Goal: Transaction & Acquisition: Obtain resource

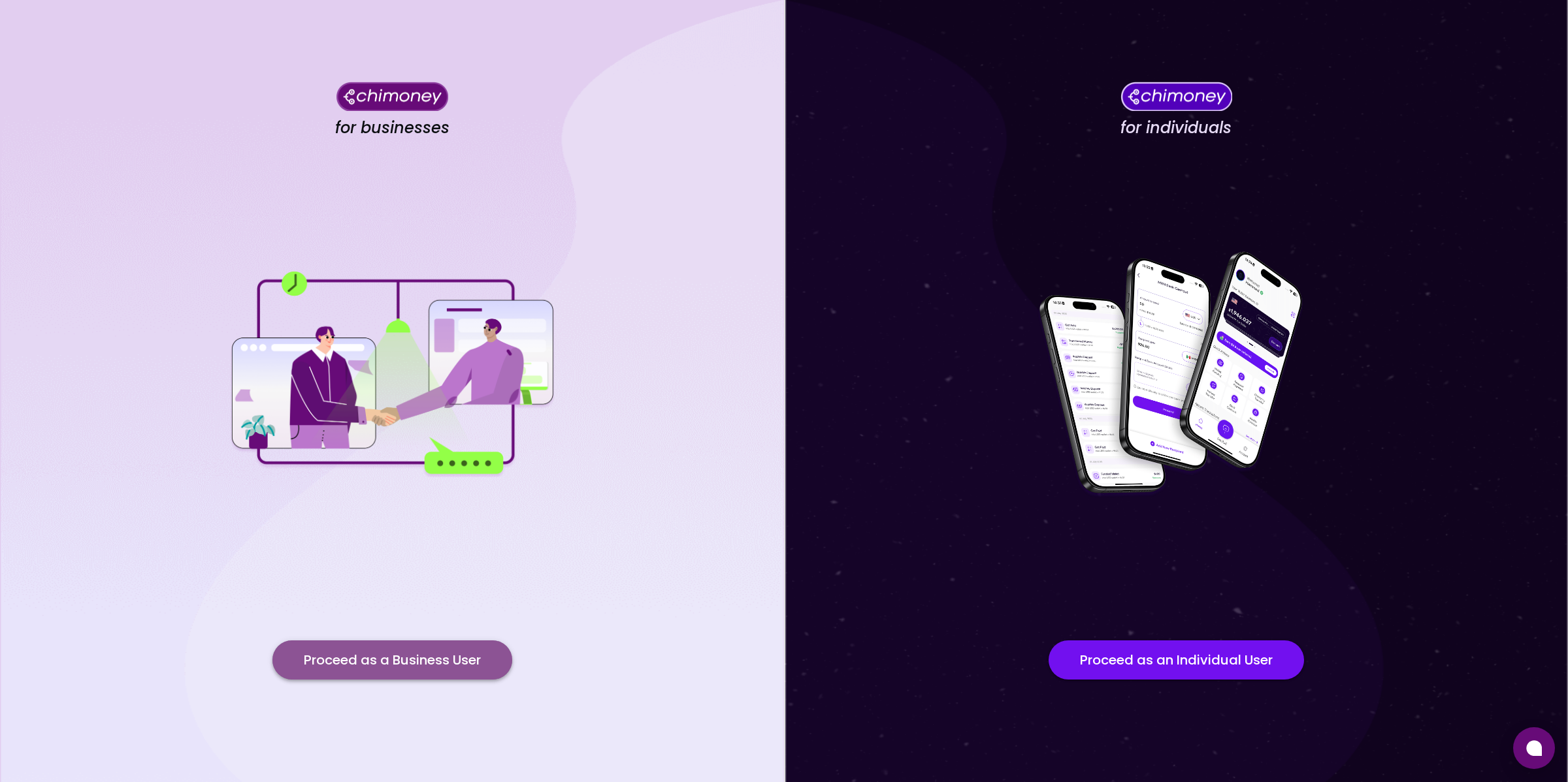
click at [399, 671] on button "Proceed as a Business User" at bounding box center [392, 660] width 239 height 40
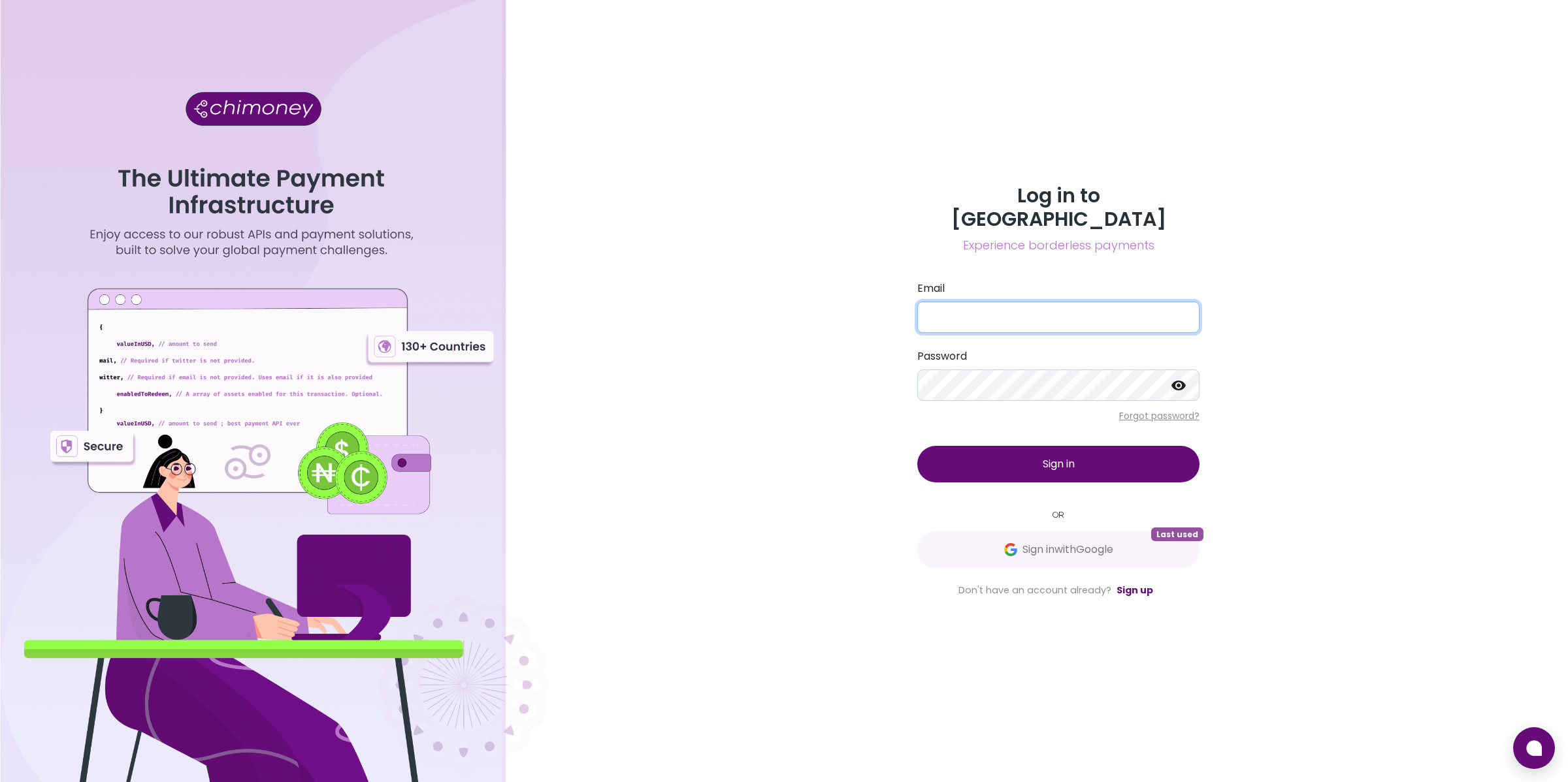
type input "[EMAIL_ADDRESS][DOMAIN_NAME]"
click at [1056, 466] on button "Sign in" at bounding box center [1058, 464] width 282 height 37
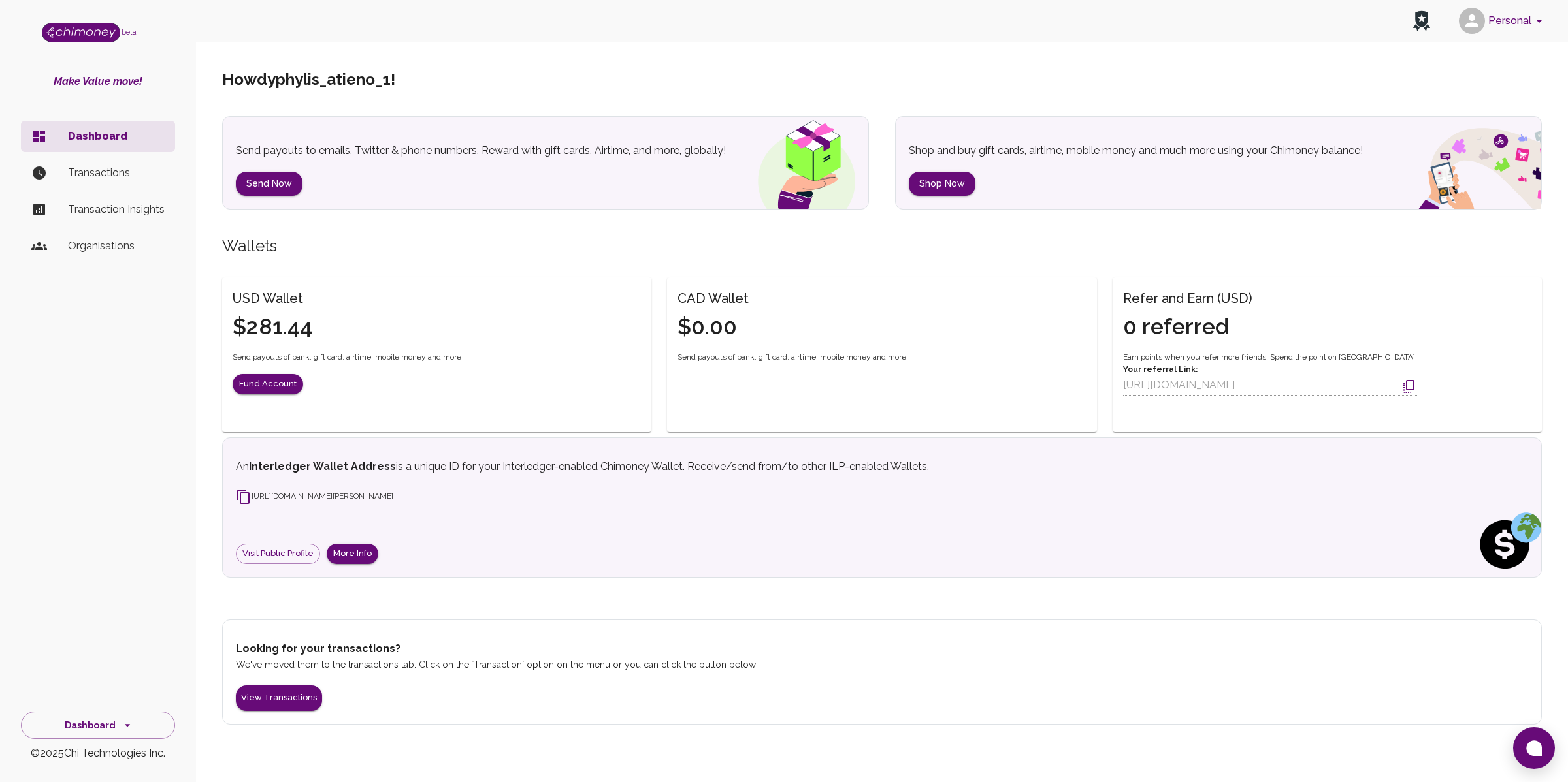
click at [114, 176] on p "Transactions" at bounding box center [116, 173] width 97 height 16
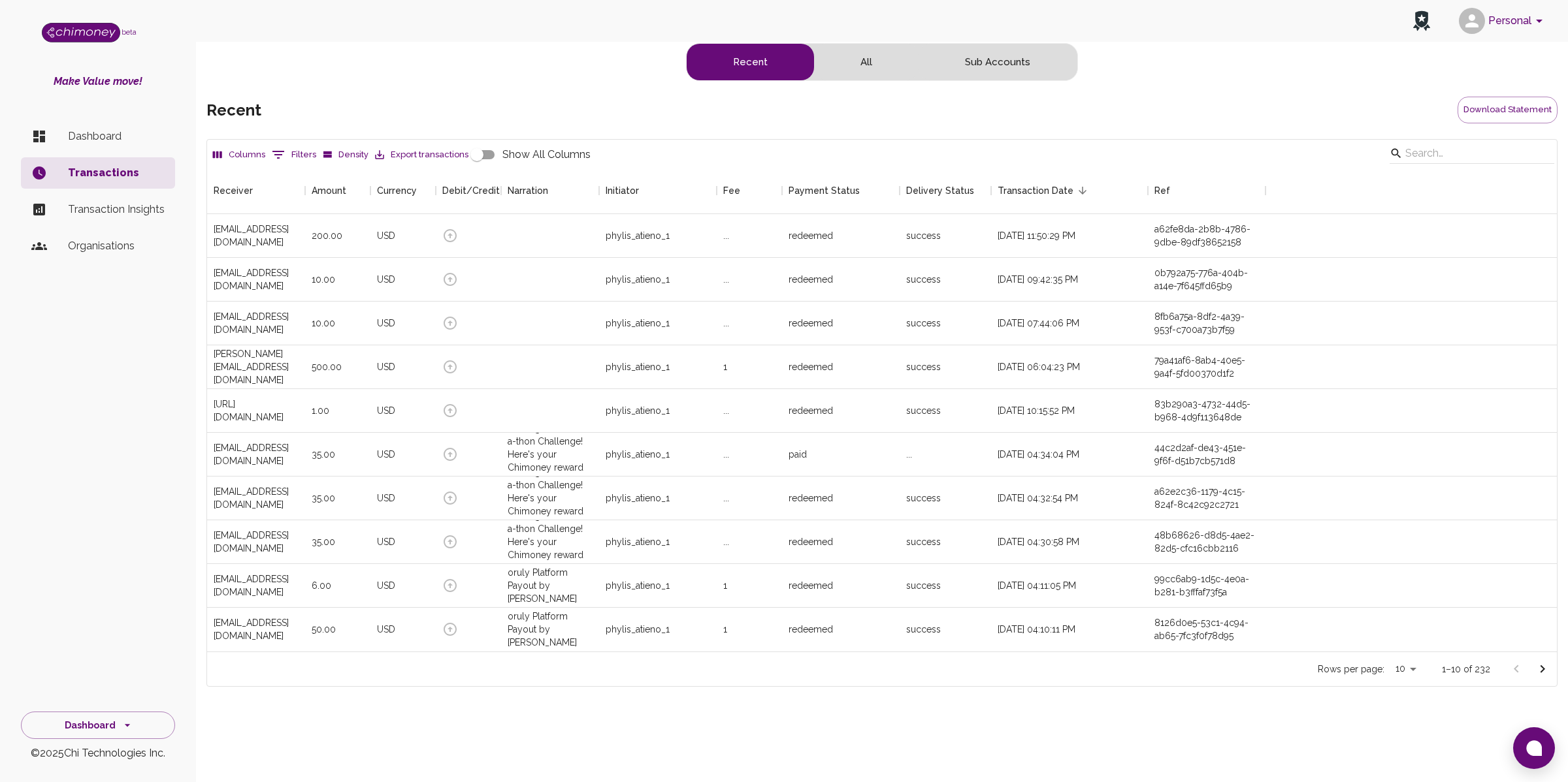
scroll to position [471, 1337]
click at [136, 165] on p "Transactions" at bounding box center [116, 173] width 97 height 16
click at [92, 138] on p "Dashboard" at bounding box center [116, 136] width 97 height 16
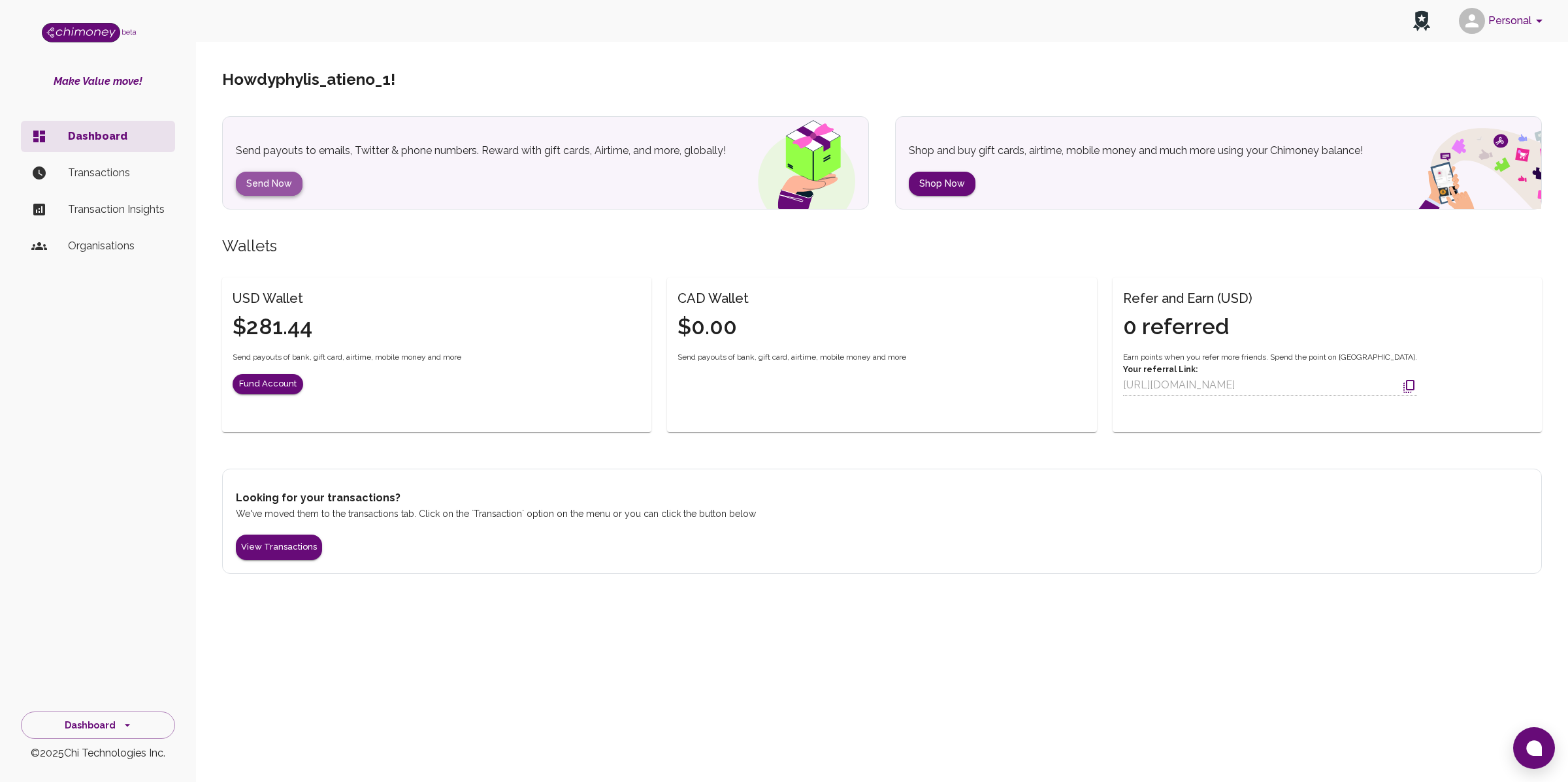
click at [280, 186] on button "Send Now" at bounding box center [269, 183] width 67 height 24
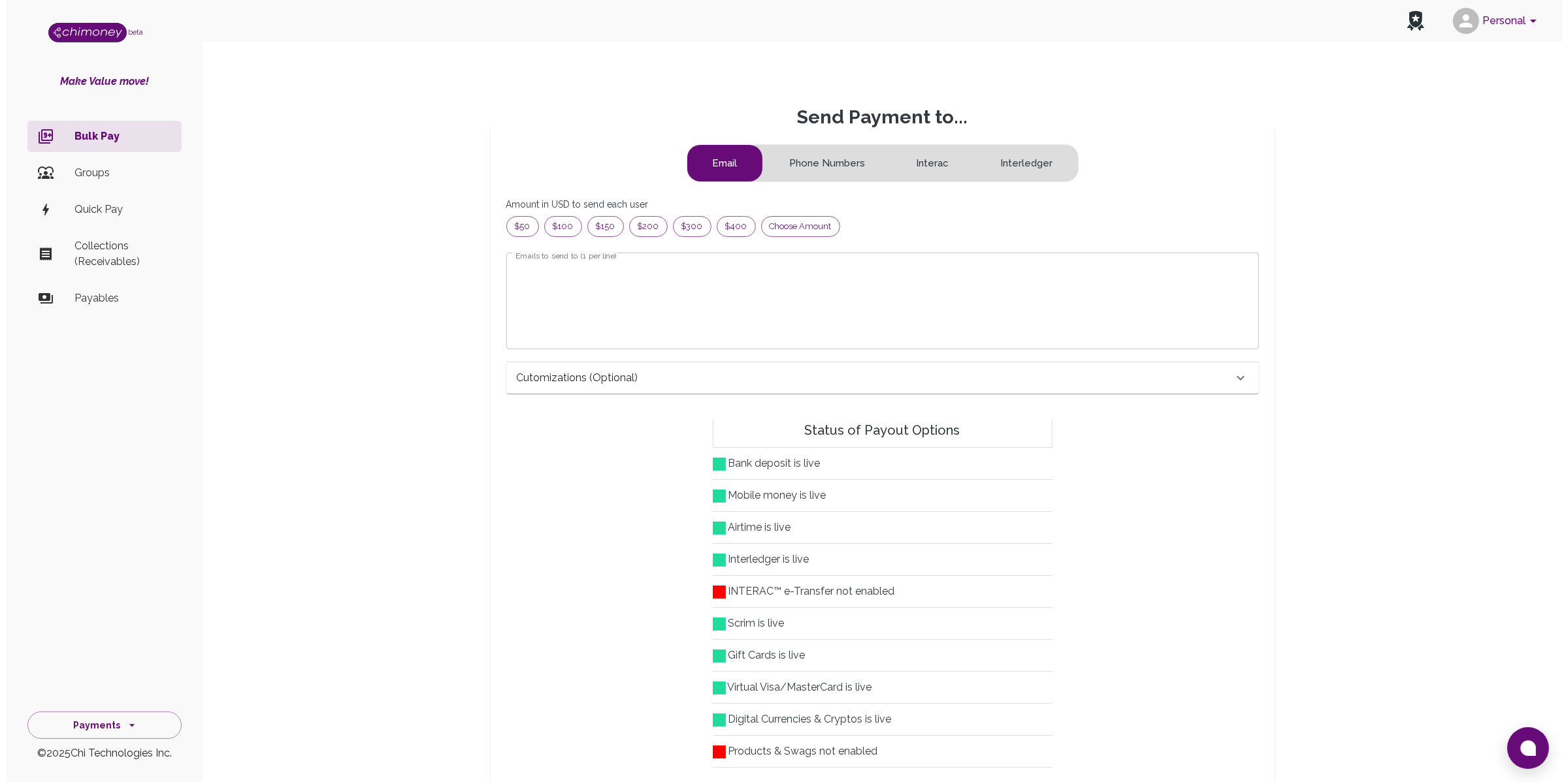
scroll to position [155, 717]
click at [560, 229] on span "$100" at bounding box center [557, 226] width 37 height 13
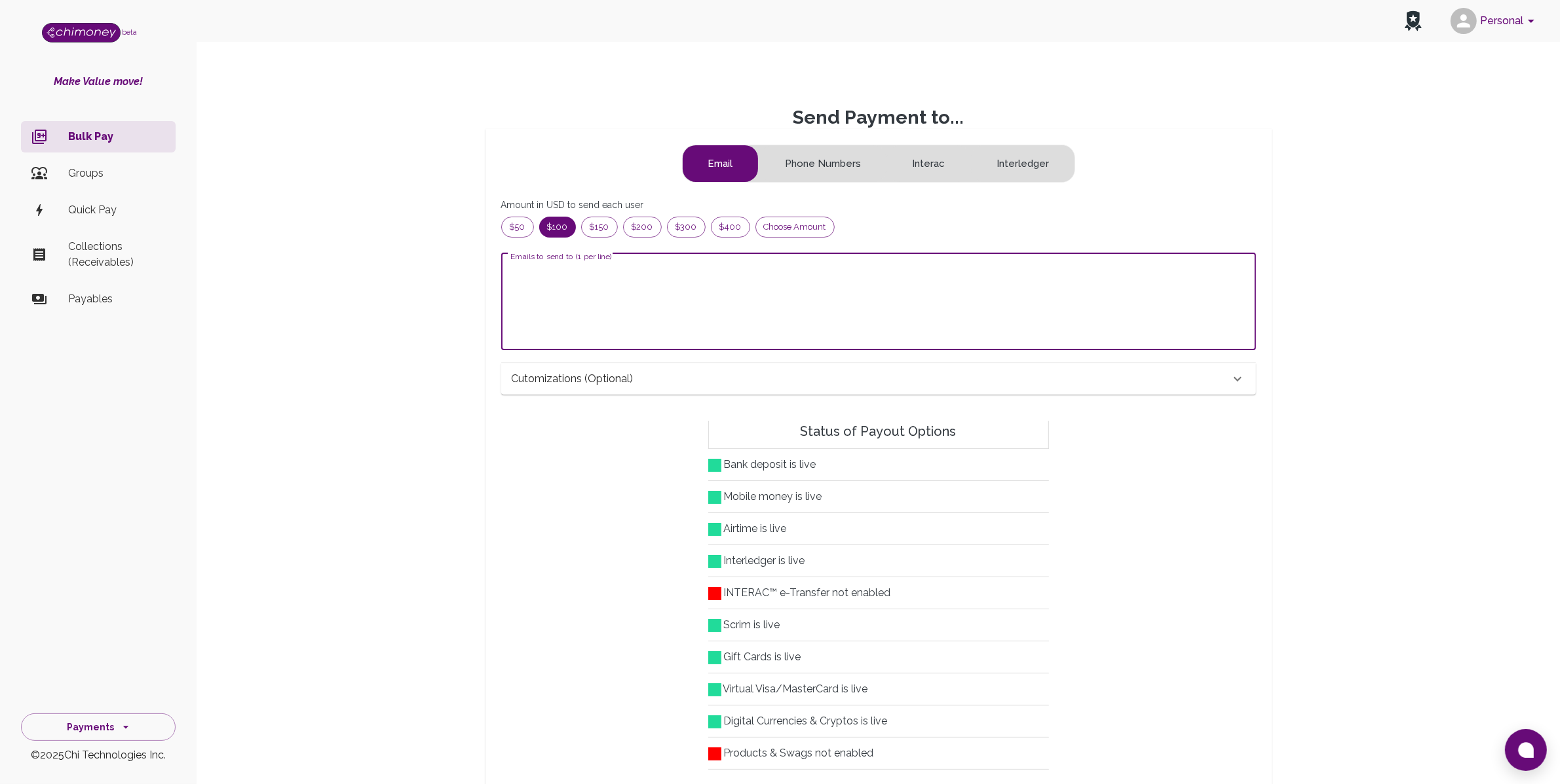
click at [728, 278] on textarea "Emails to send to (1 per line)" at bounding box center [878, 301] width 737 height 75
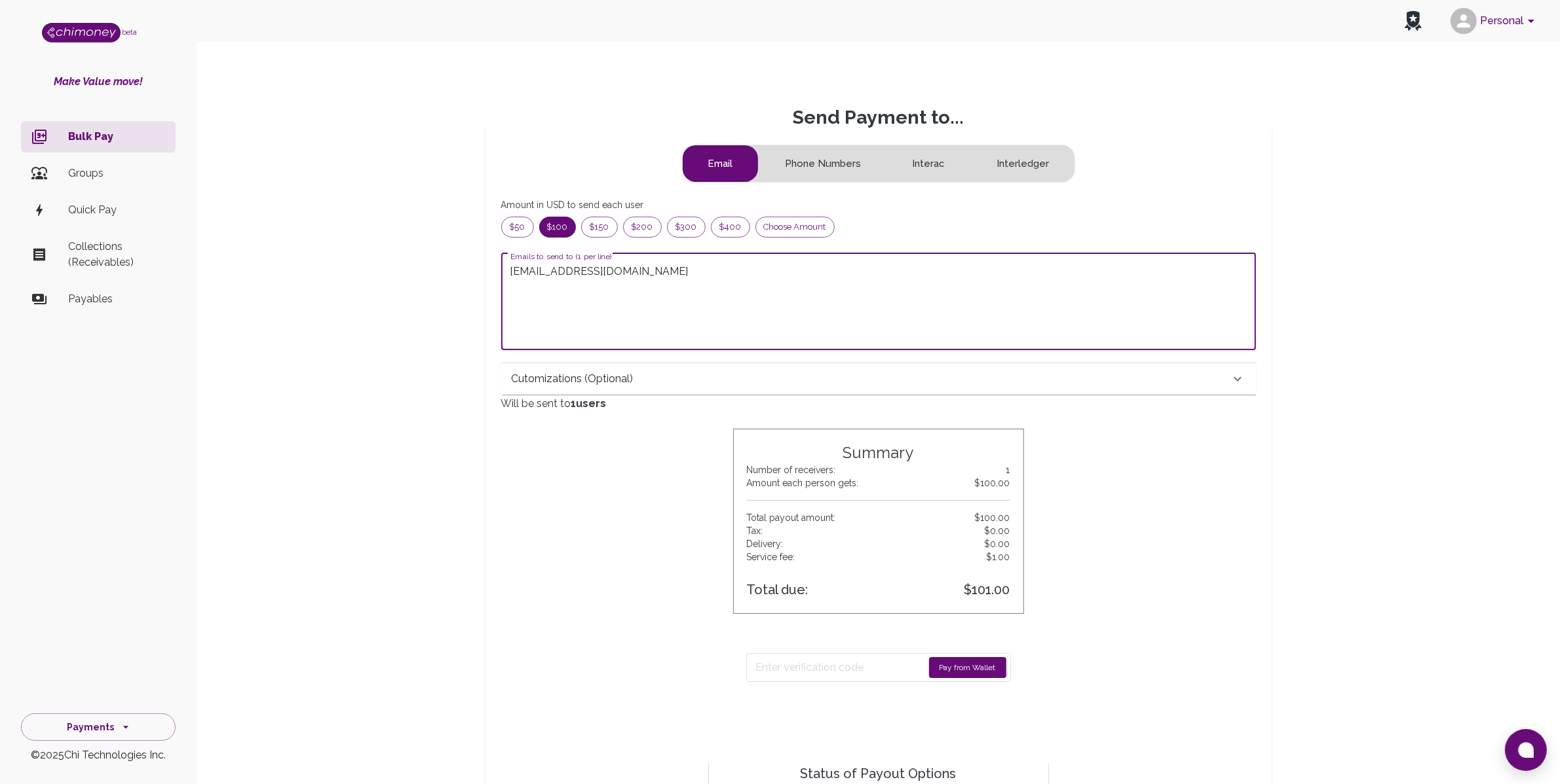
type textarea "[EMAIL_ADDRESS][DOMAIN_NAME]"
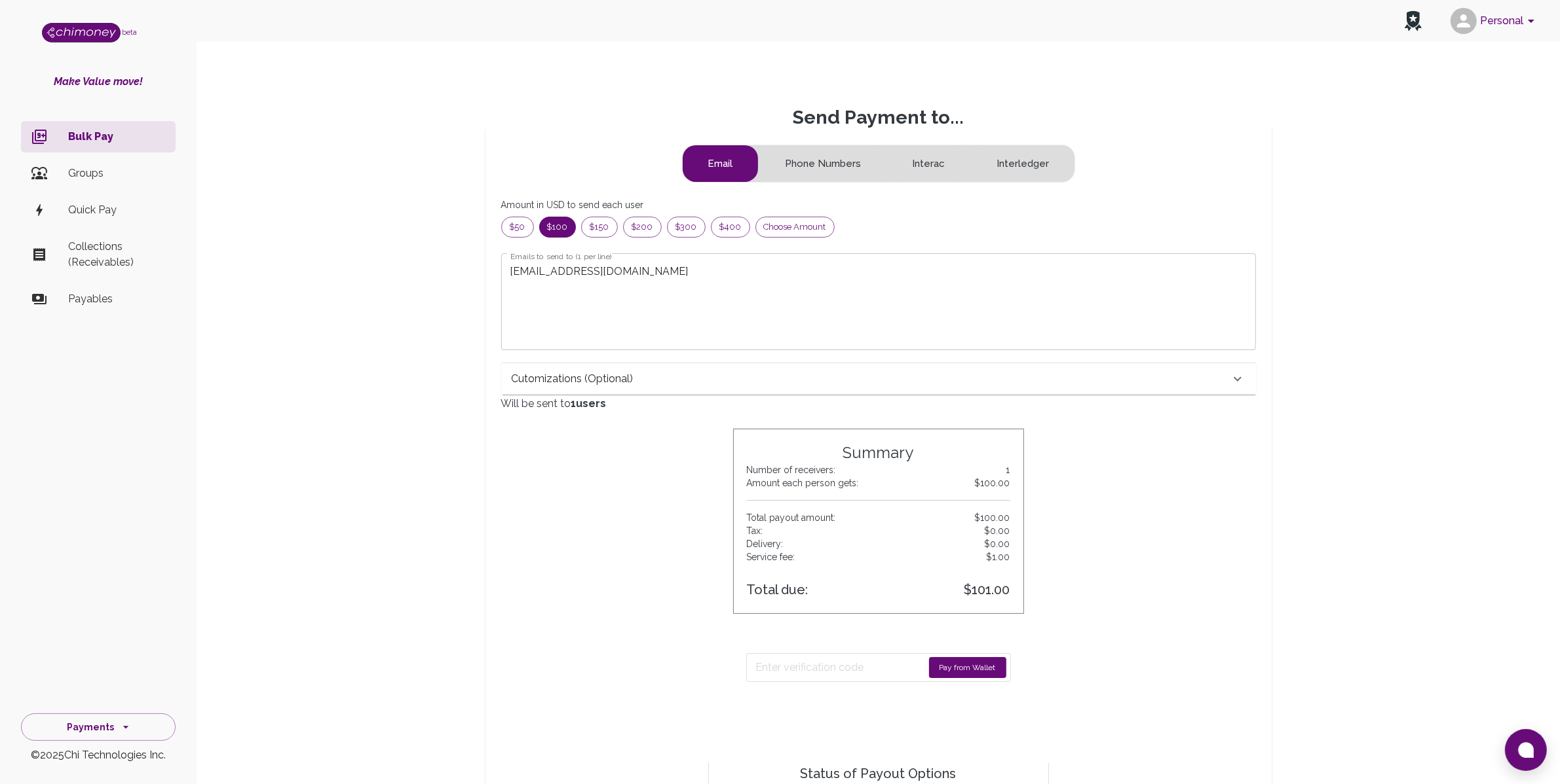
click at [981, 673] on button "Pay from Wallet" at bounding box center [968, 668] width 78 height 21
click at [844, 667] on input "Enter verification code" at bounding box center [835, 668] width 157 height 21
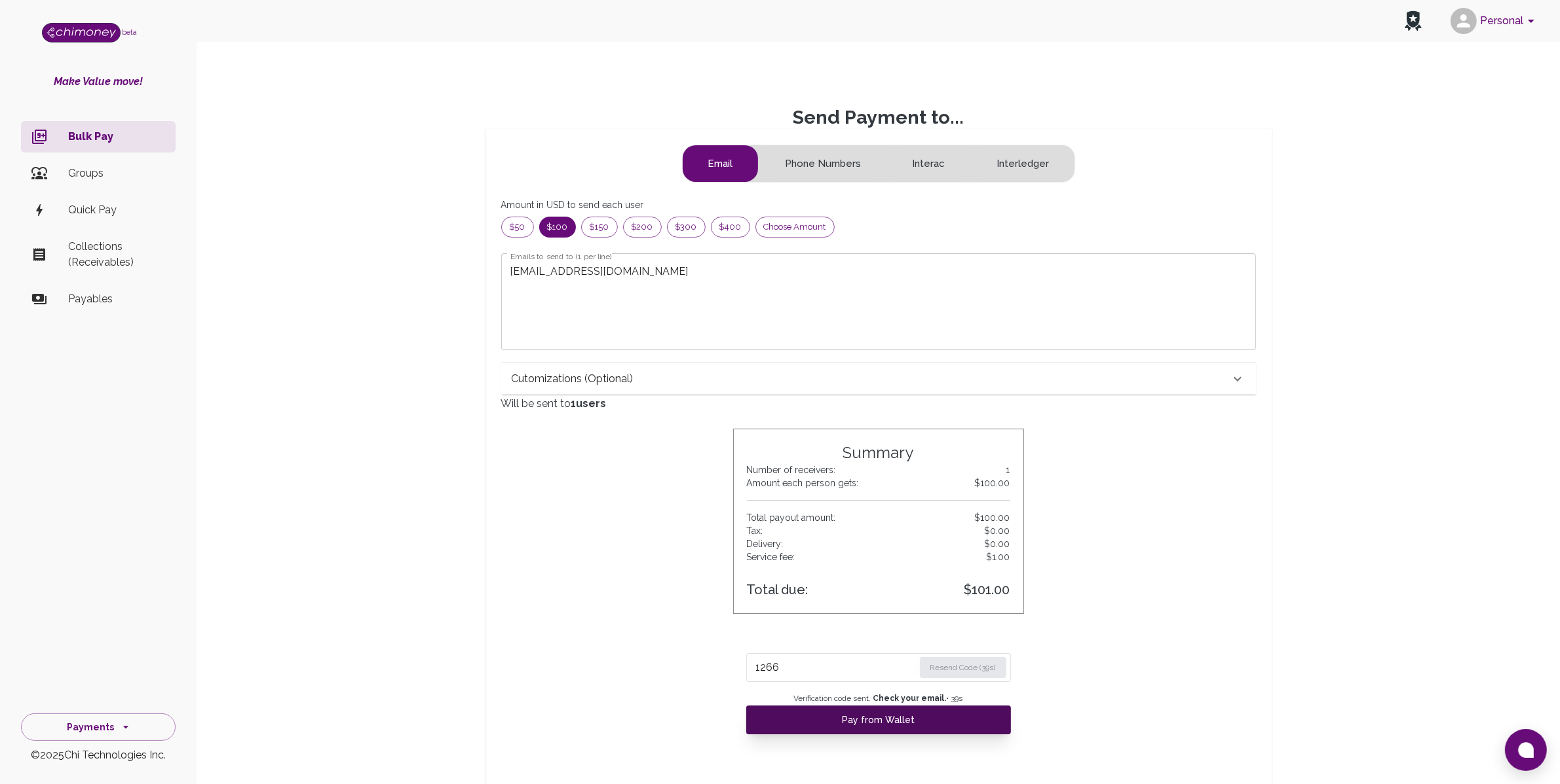
type input "1266"
click at [851, 728] on button "Pay from Wallet" at bounding box center [879, 720] width 265 height 29
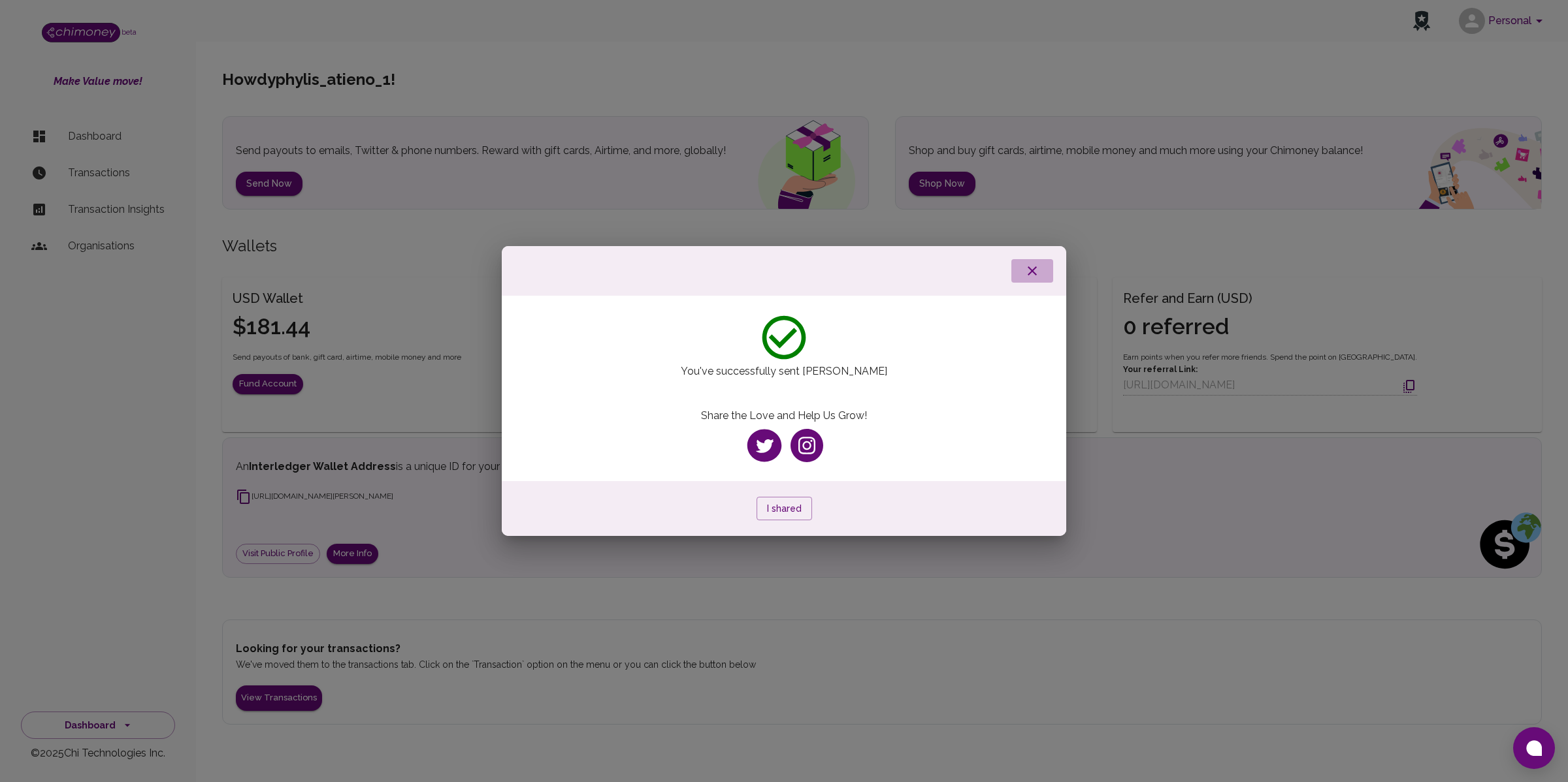
click at [1030, 270] on icon "button" at bounding box center [1032, 271] width 9 height 9
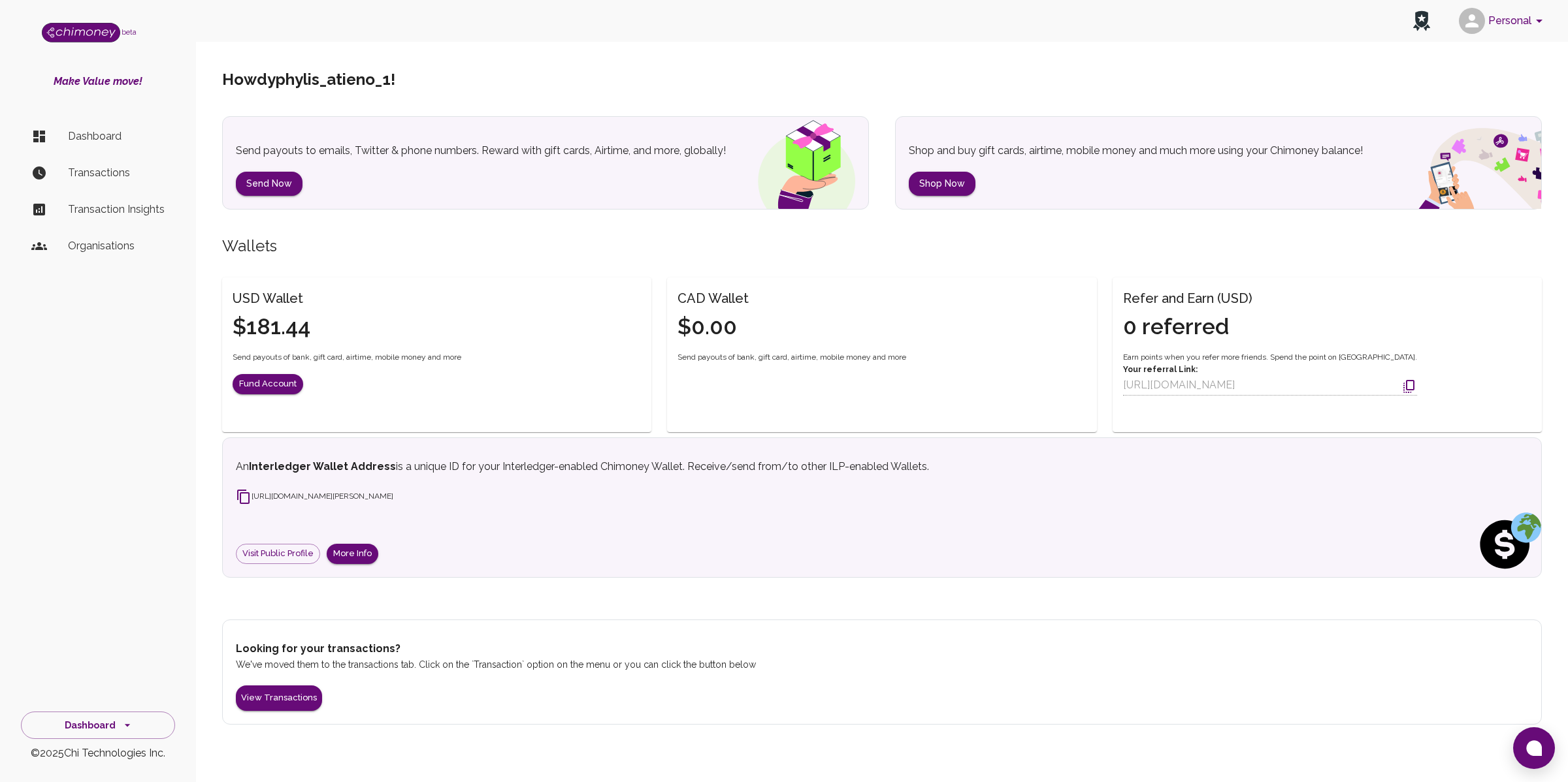
click at [109, 172] on p "Transactions" at bounding box center [116, 173] width 97 height 16
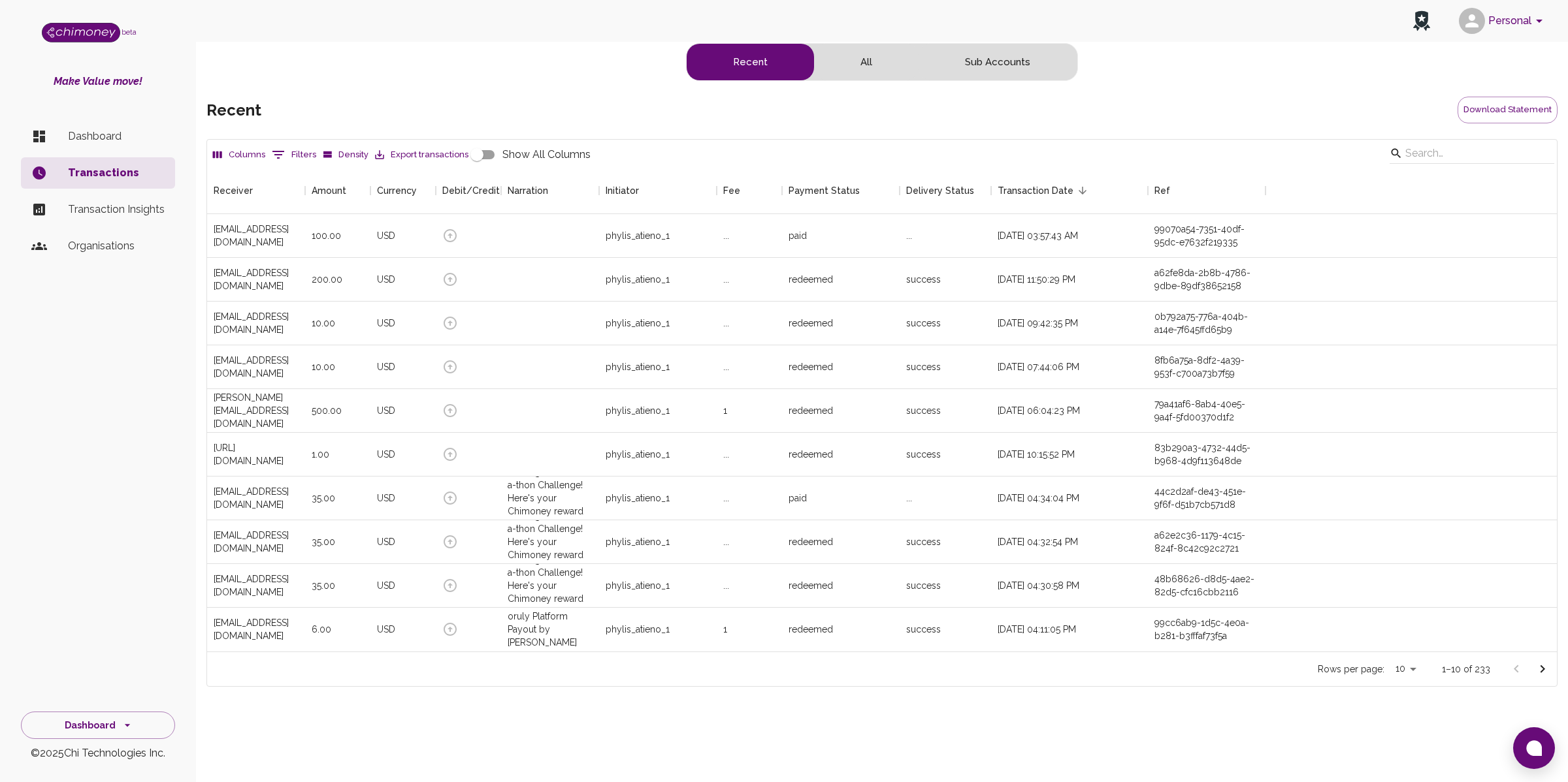
scroll to position [471, 1337]
click at [891, 238] on div "paid" at bounding box center [841, 237] width 118 height 44
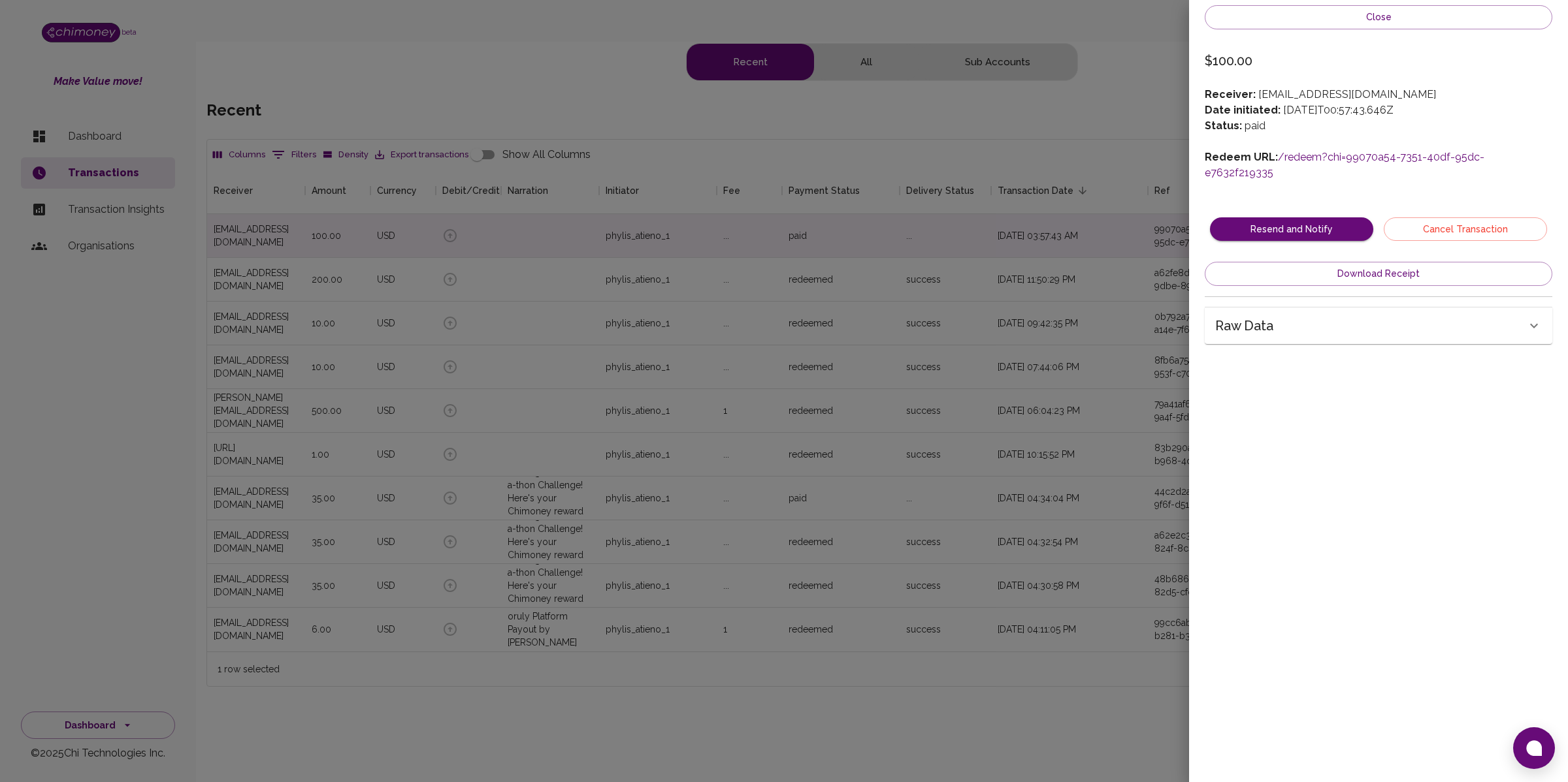
click at [1346, 158] on link "/redeem?chi=99070a54-7351-40df-95dc-e7632f219335" at bounding box center [1345, 165] width 280 height 28
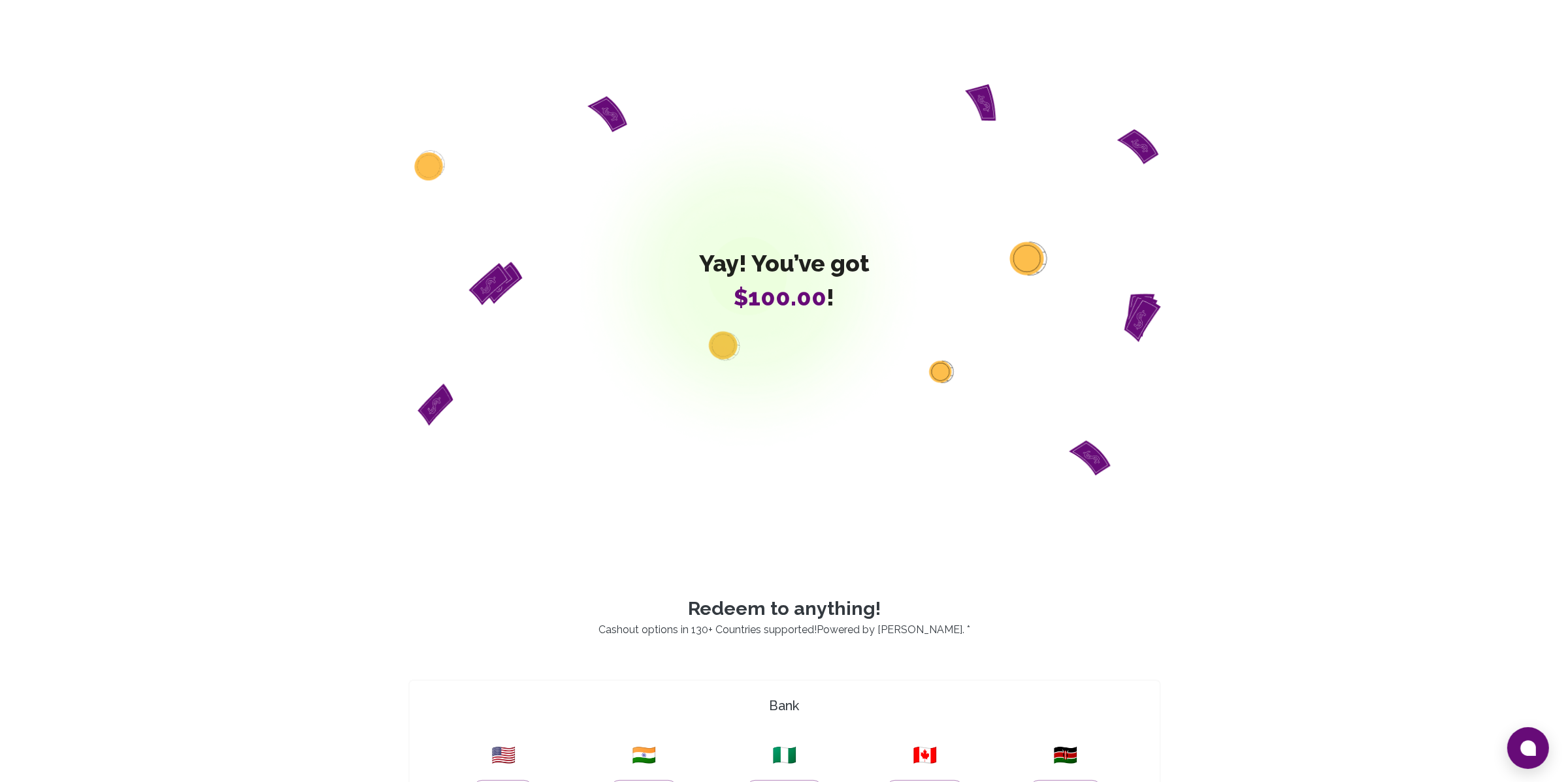
scroll to position [684, 0]
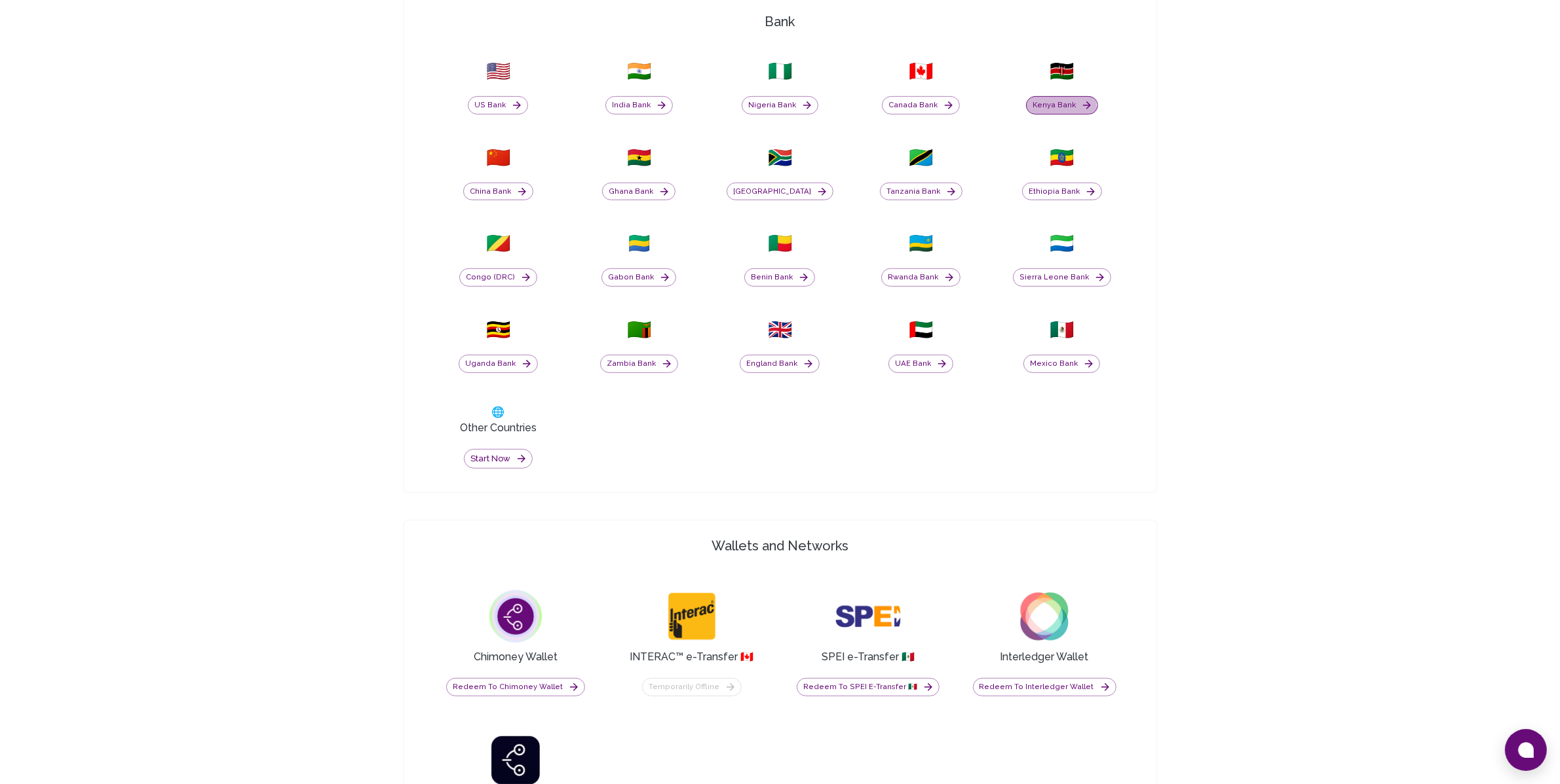
click at [1061, 107] on button "Kenya Bank" at bounding box center [1062, 105] width 72 height 19
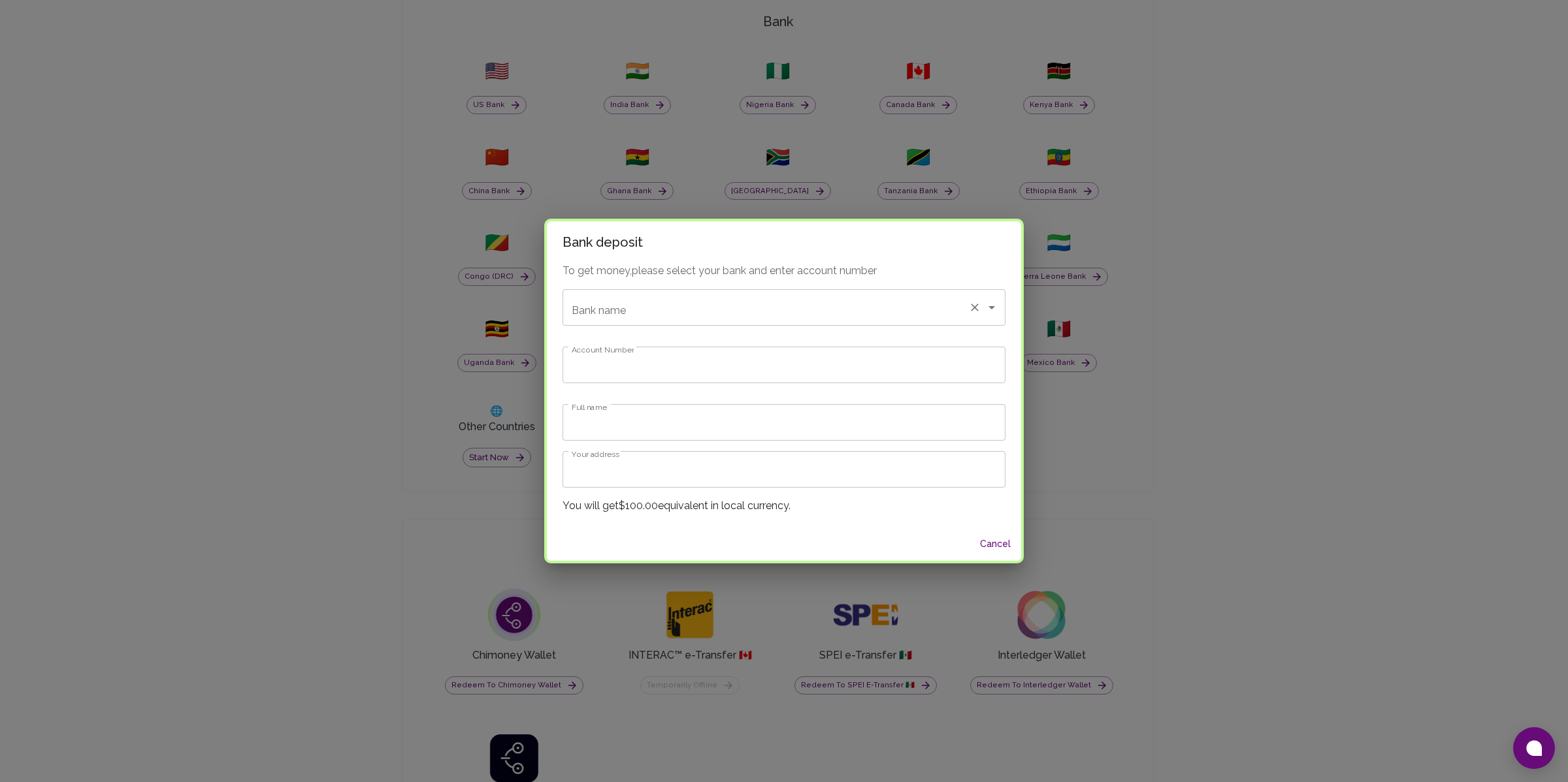
click at [719, 319] on input "Bank name" at bounding box center [766, 308] width 394 height 25
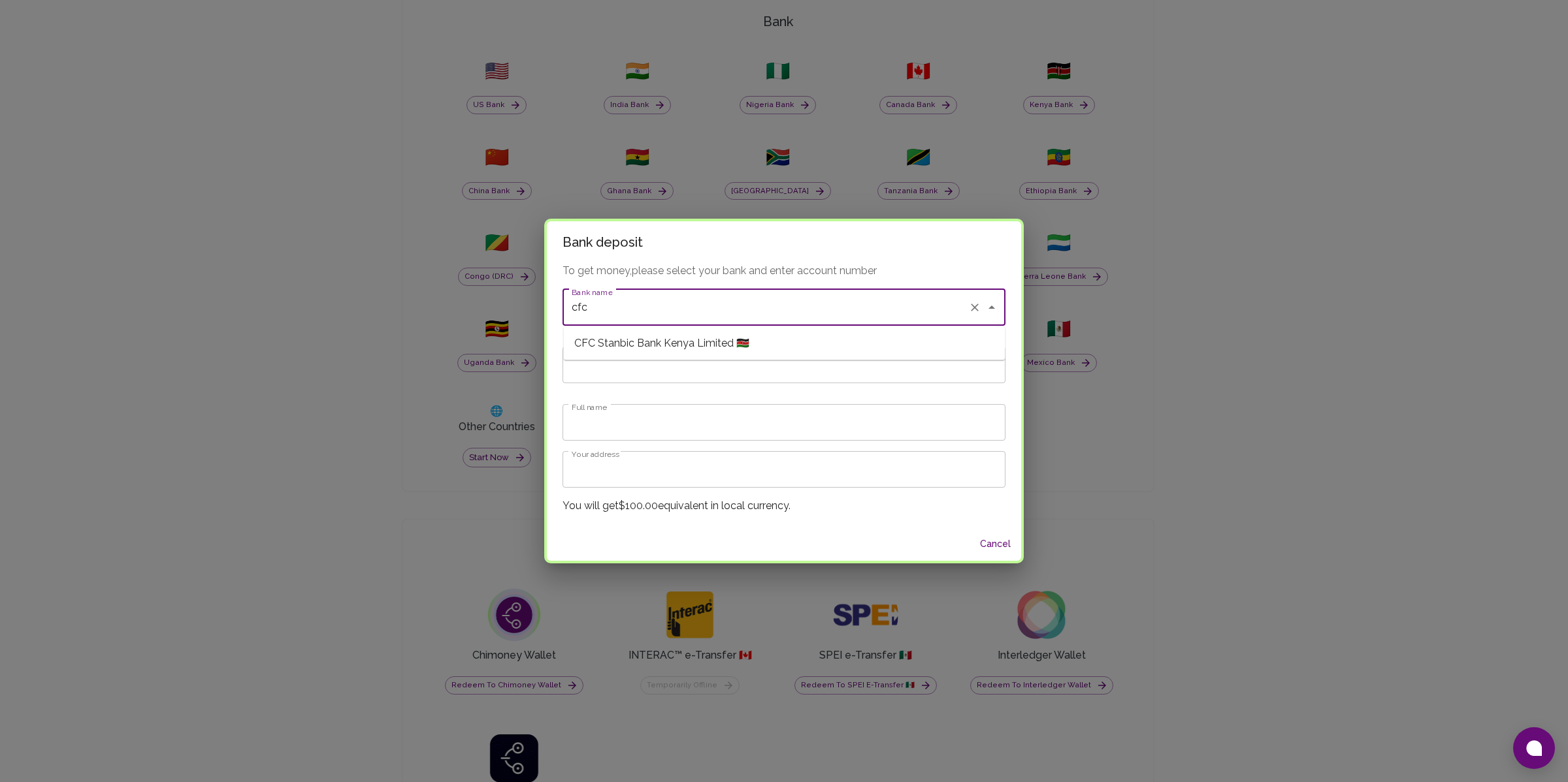
click at [685, 349] on span "CFC Stanbic Bank Kenya Limited 🇰🇪" at bounding box center [662, 344] width 175 height 16
type input "CFC Stanbic Bank Kenya Limited"
click at [670, 376] on input "Account Number" at bounding box center [783, 365] width 443 height 37
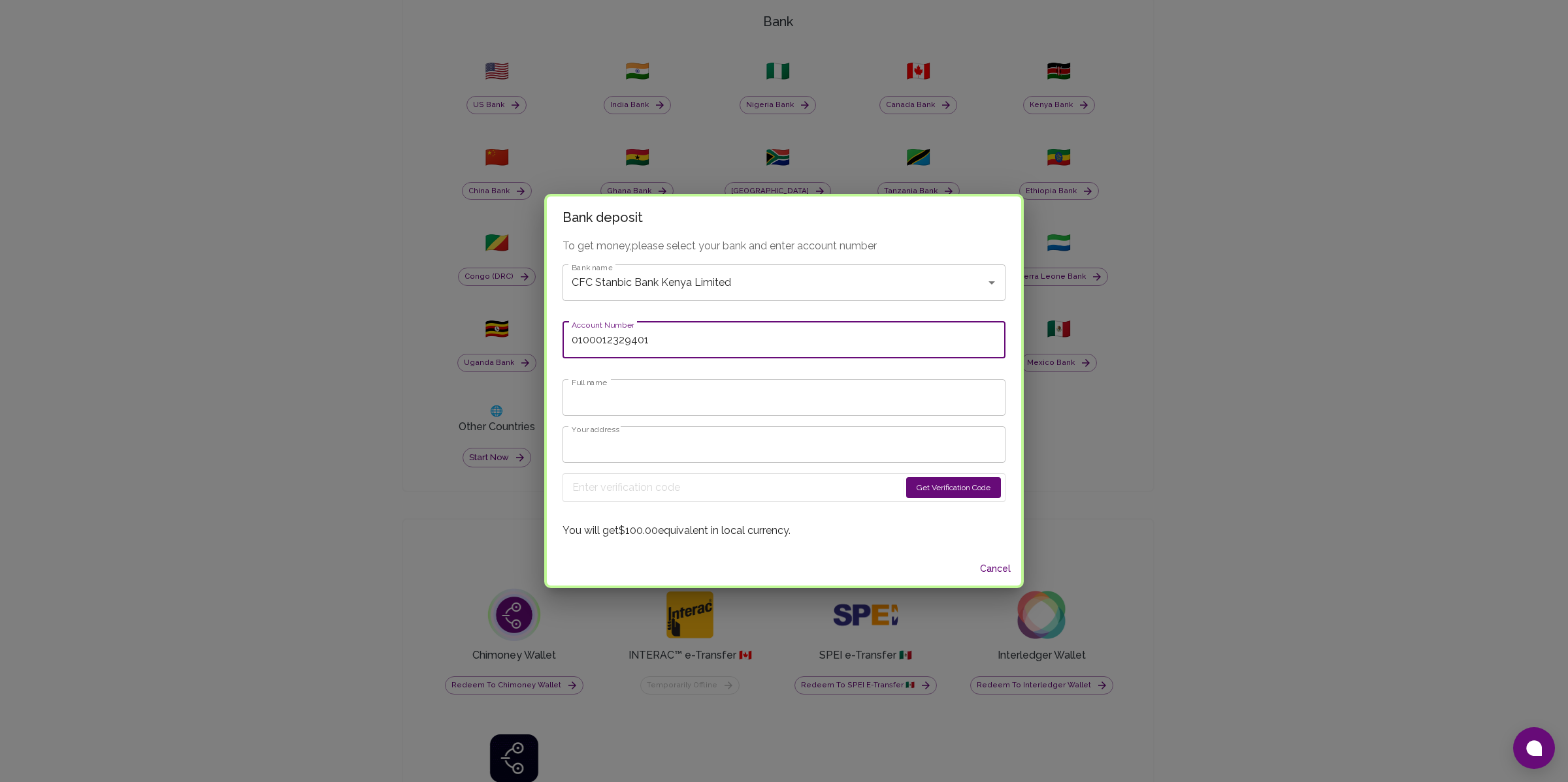
click at [610, 342] on input "0100012329401" at bounding box center [783, 340] width 443 height 37
click at [718, 332] on input "0100012329401" at bounding box center [783, 340] width 443 height 37
click at [603, 347] on input "0100012329401" at bounding box center [783, 340] width 443 height 37
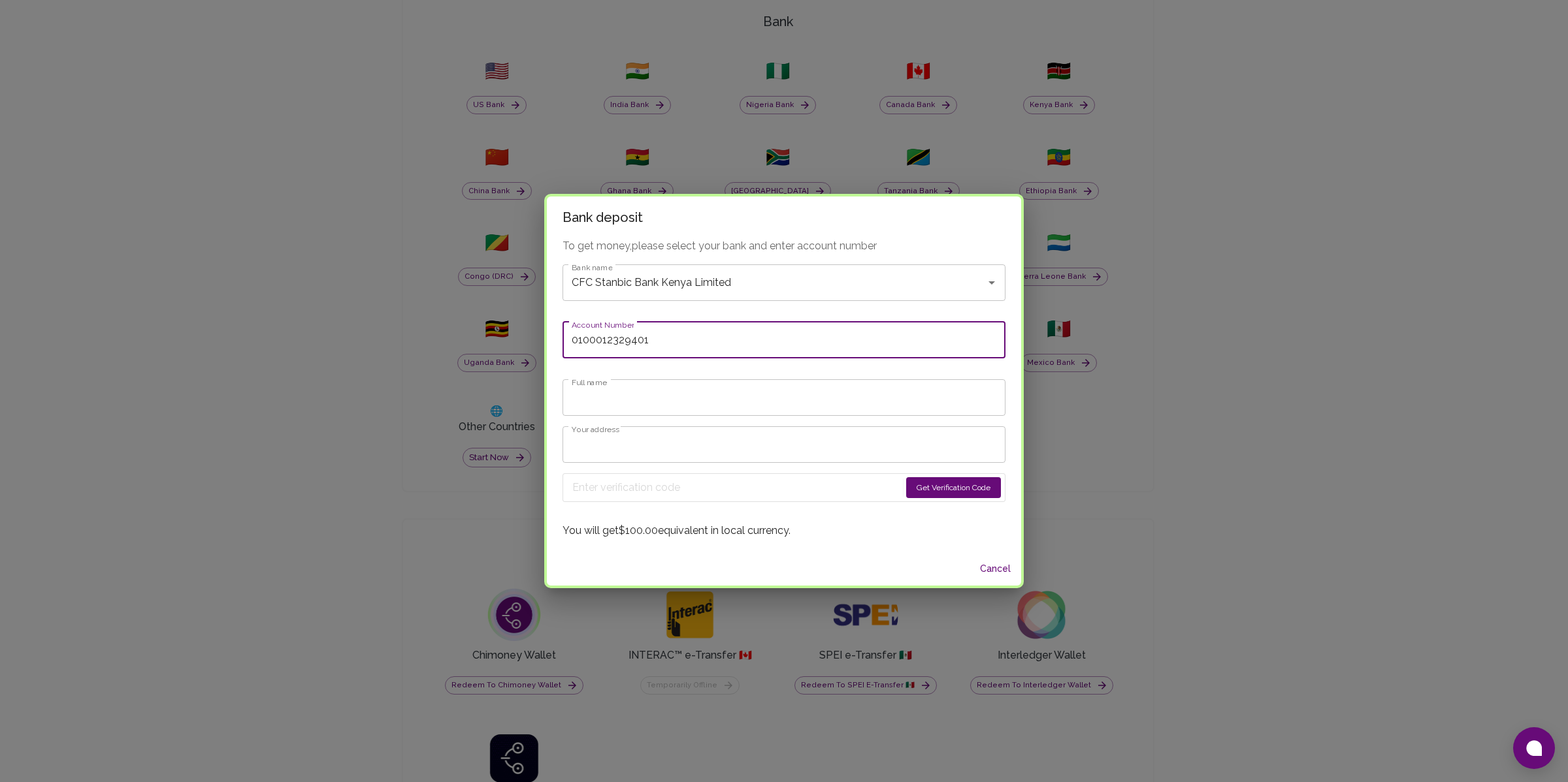
click at [603, 339] on input "0100012329401" at bounding box center [783, 340] width 443 height 37
type input "0100012329401"
click at [641, 394] on input "Full name" at bounding box center [783, 398] width 443 height 37
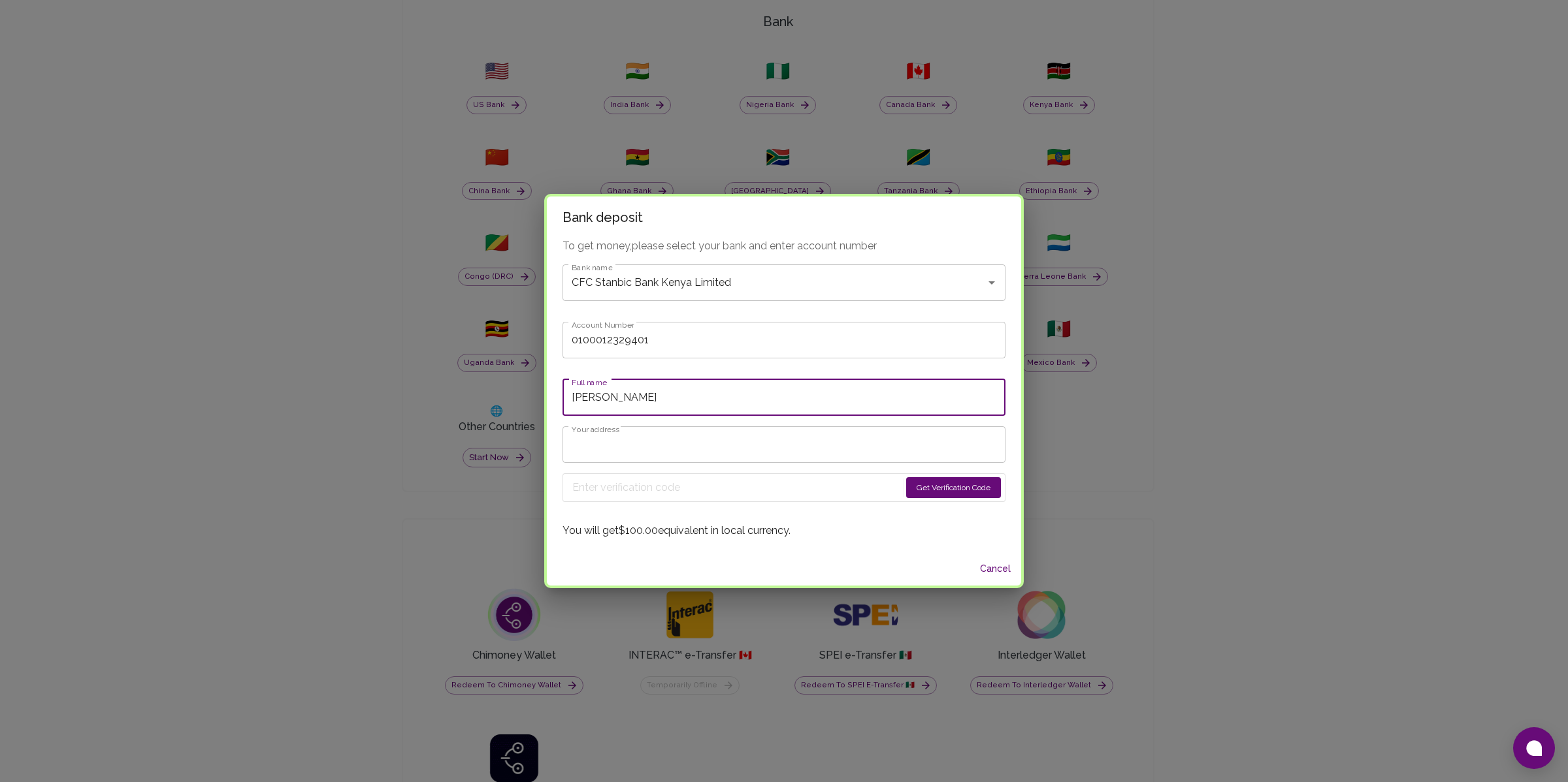
type input "Phylis Atieno"
click at [637, 449] on input "Your address" at bounding box center [783, 445] width 443 height 37
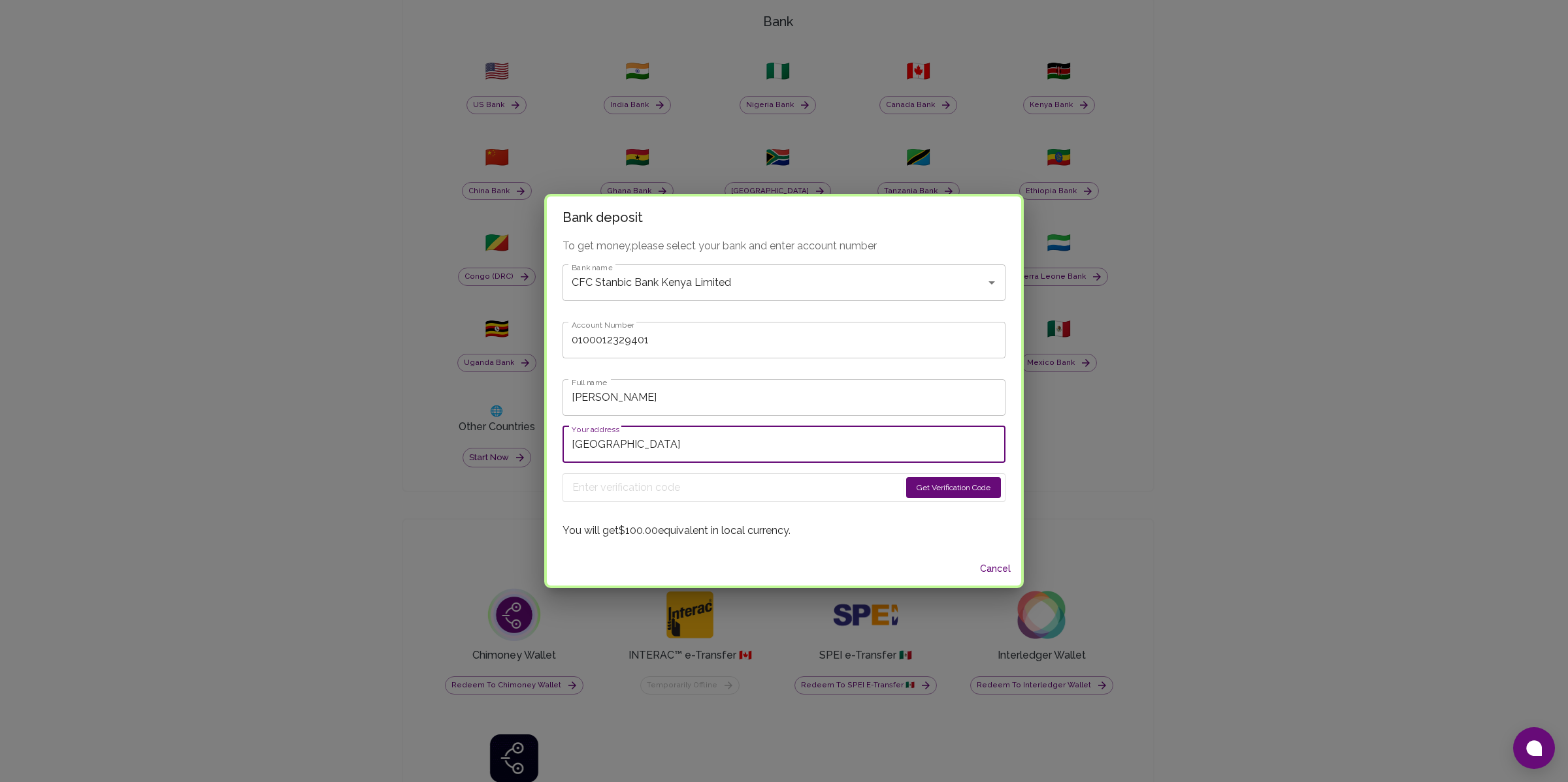
click at [653, 456] on input "Nairobi" at bounding box center [783, 445] width 443 height 37
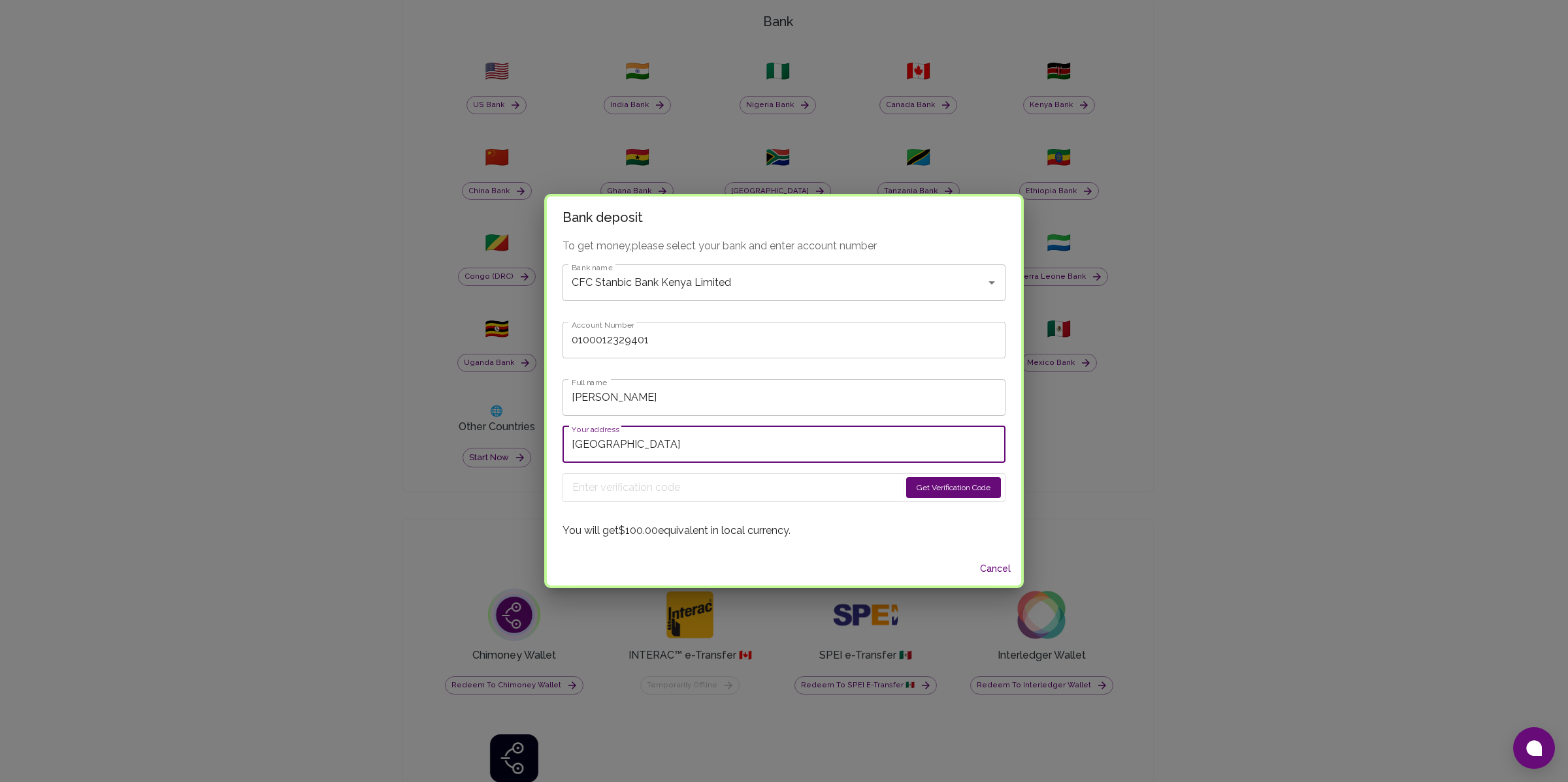
click at [653, 456] on input "Nairobi" at bounding box center [783, 445] width 443 height 37
type input "Nairobi"
click at [945, 491] on button "Get Verification Code" at bounding box center [954, 488] width 95 height 21
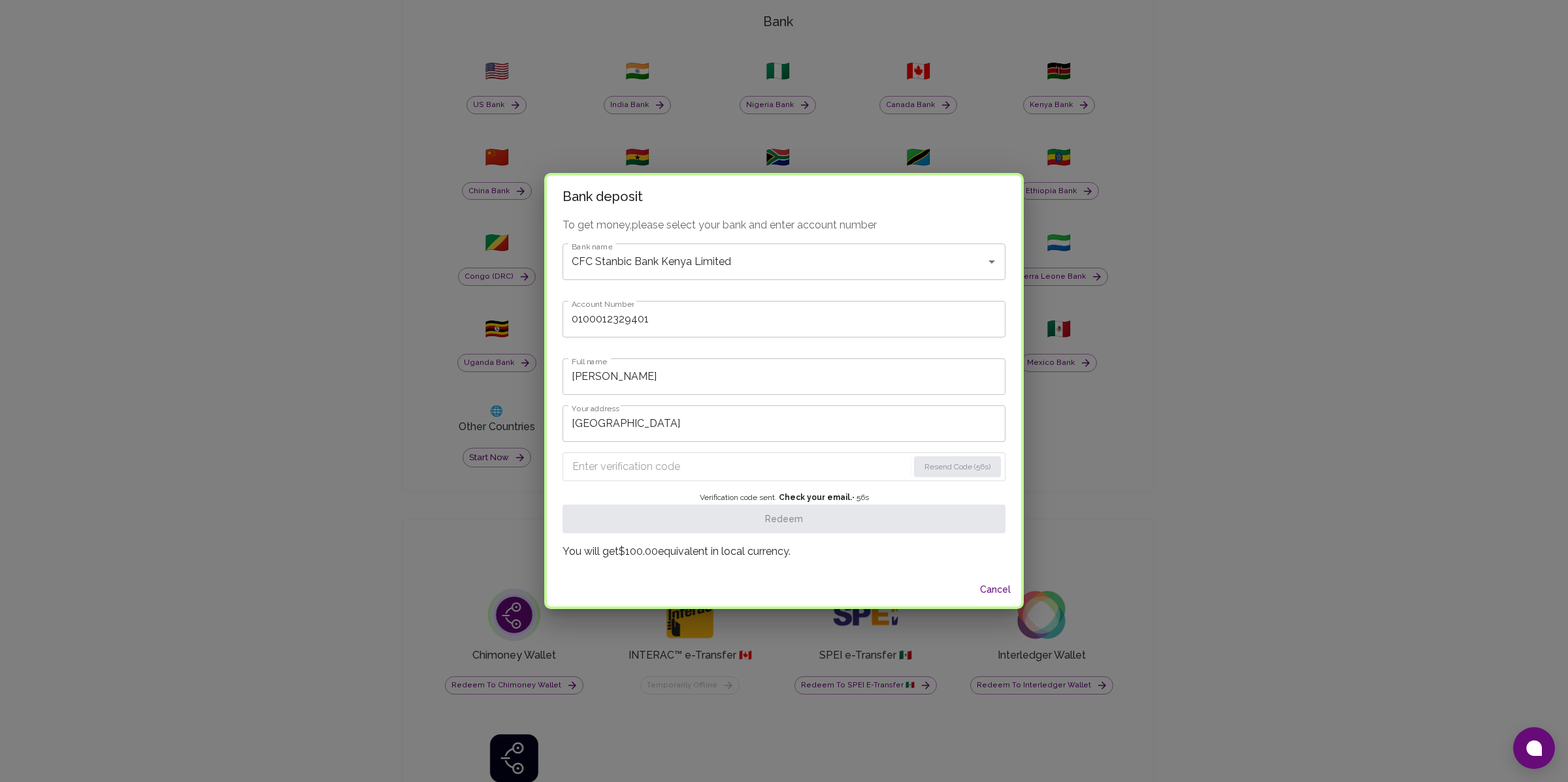
click at [842, 476] on input "Enter verification code" at bounding box center [740, 467] width 336 height 21
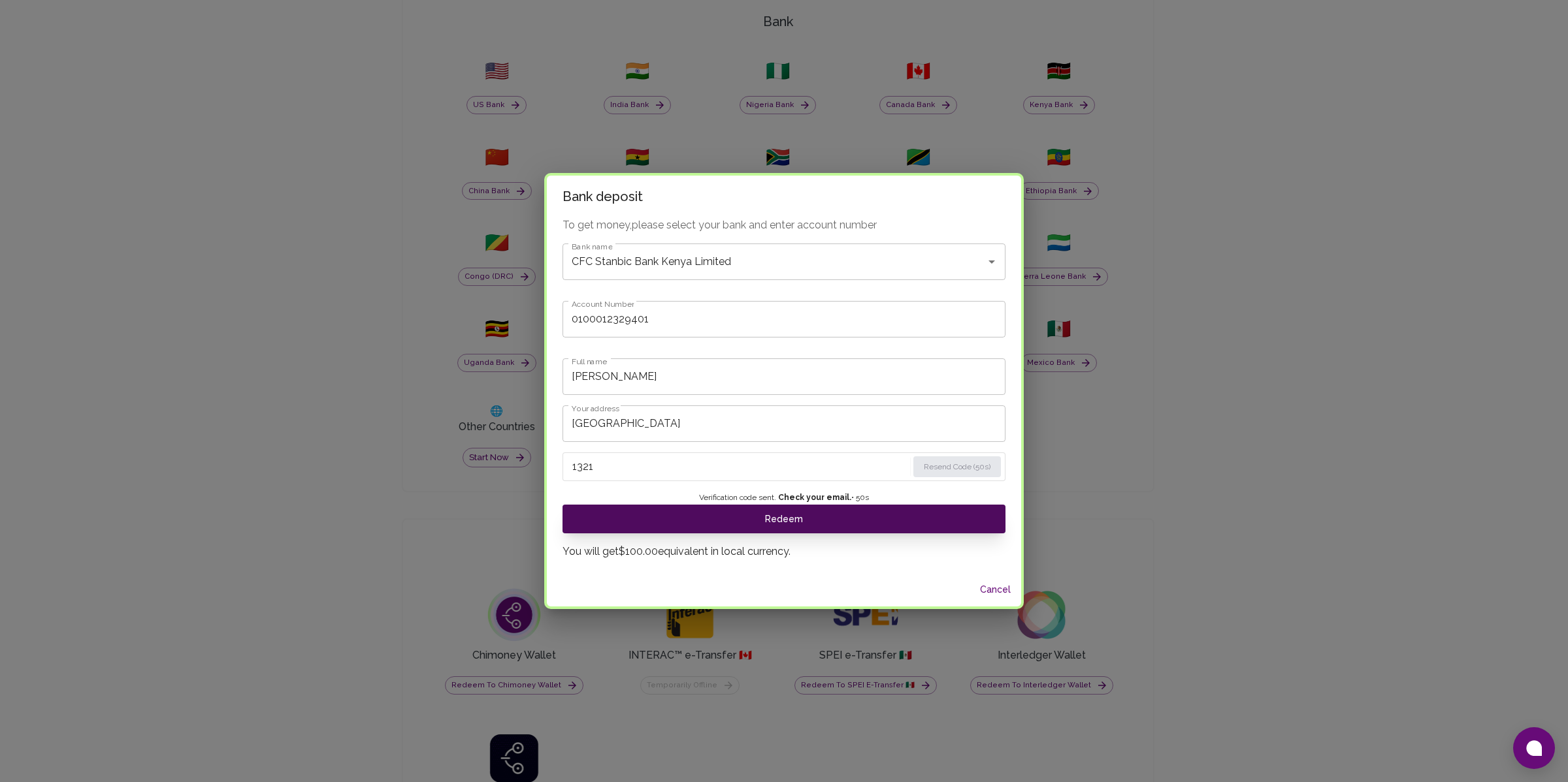
type input "1321"
click at [799, 526] on button "Redeem" at bounding box center [783, 519] width 443 height 29
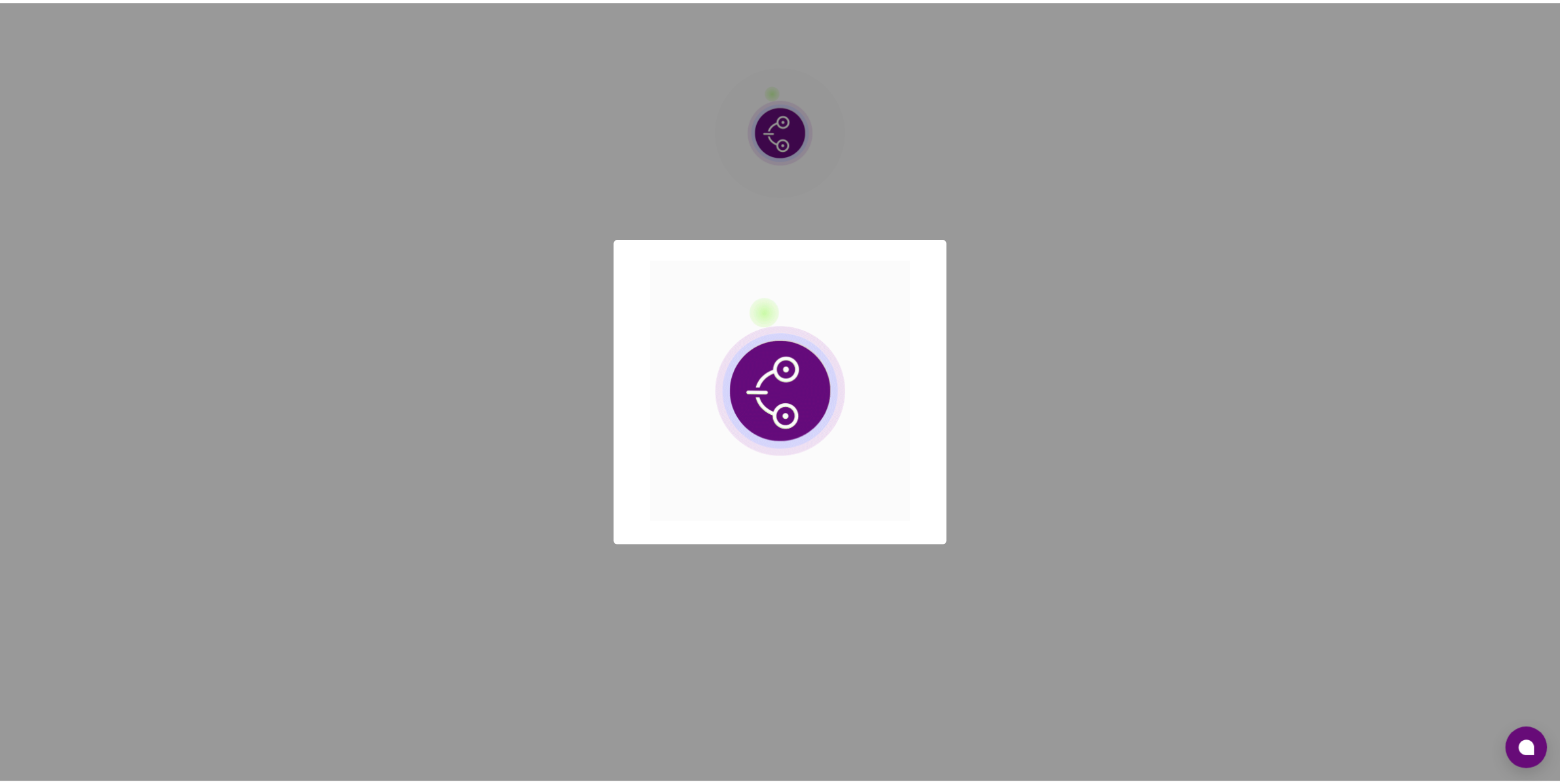
scroll to position [0, 0]
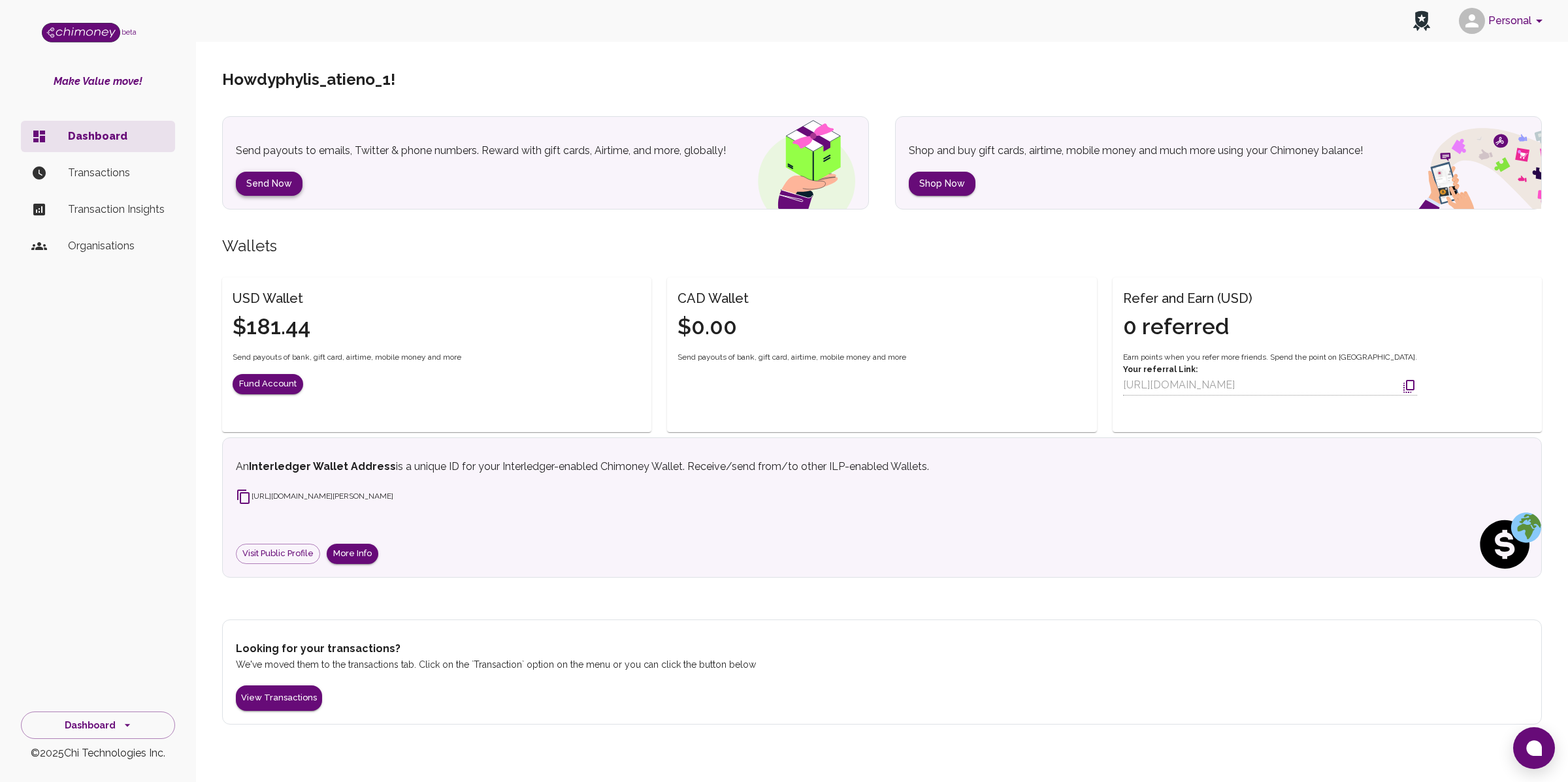
click at [289, 181] on button "Send Now" at bounding box center [269, 183] width 67 height 24
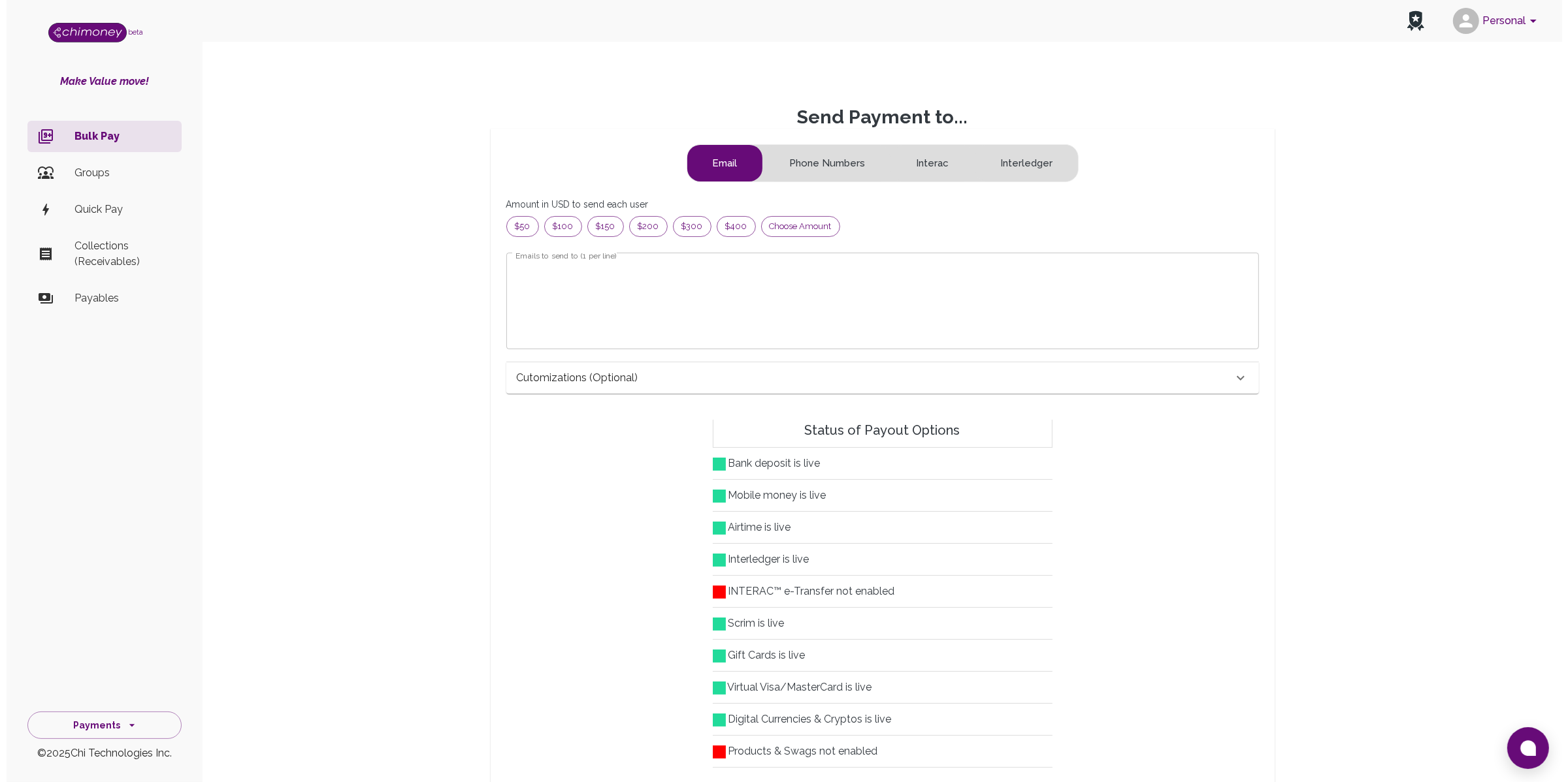
scroll to position [155, 717]
click at [788, 222] on span "Choose amount" at bounding box center [794, 226] width 77 height 13
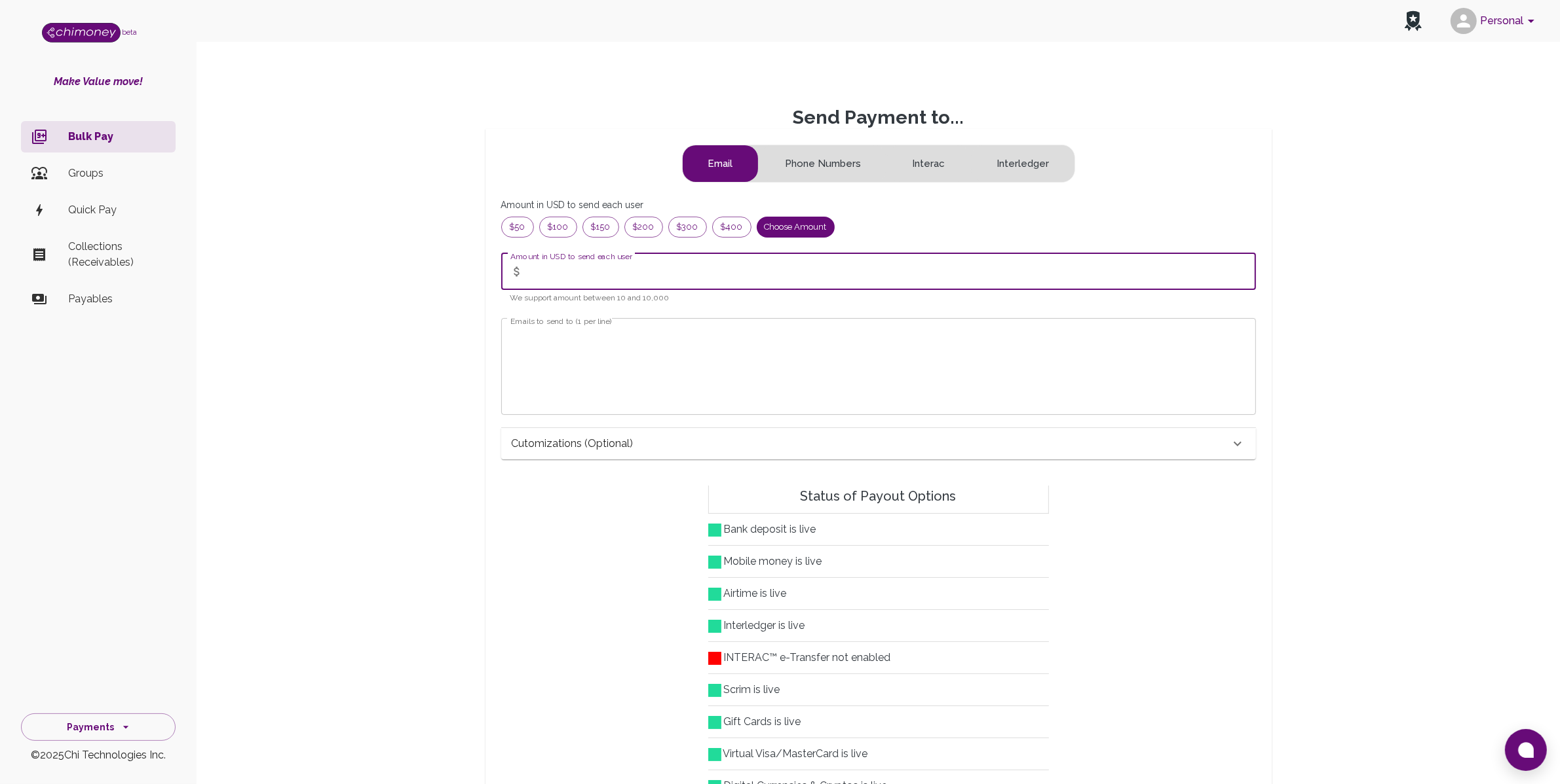
click at [737, 263] on input "Amount in USD to send each user" at bounding box center [892, 272] width 727 height 37
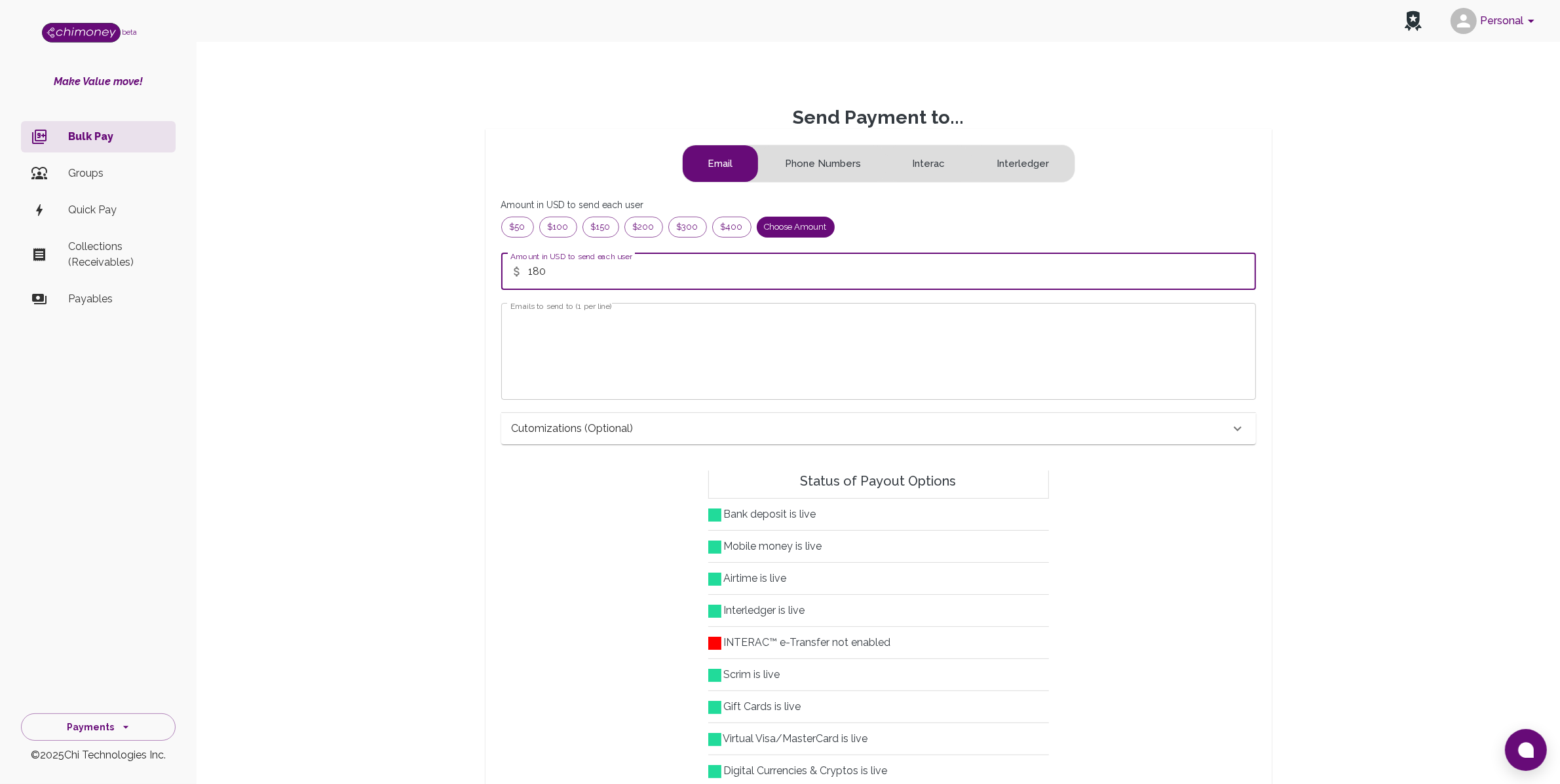
type input "180"
click at [716, 318] on textarea "Emails to send to (1 per line)" at bounding box center [878, 351] width 737 height 75
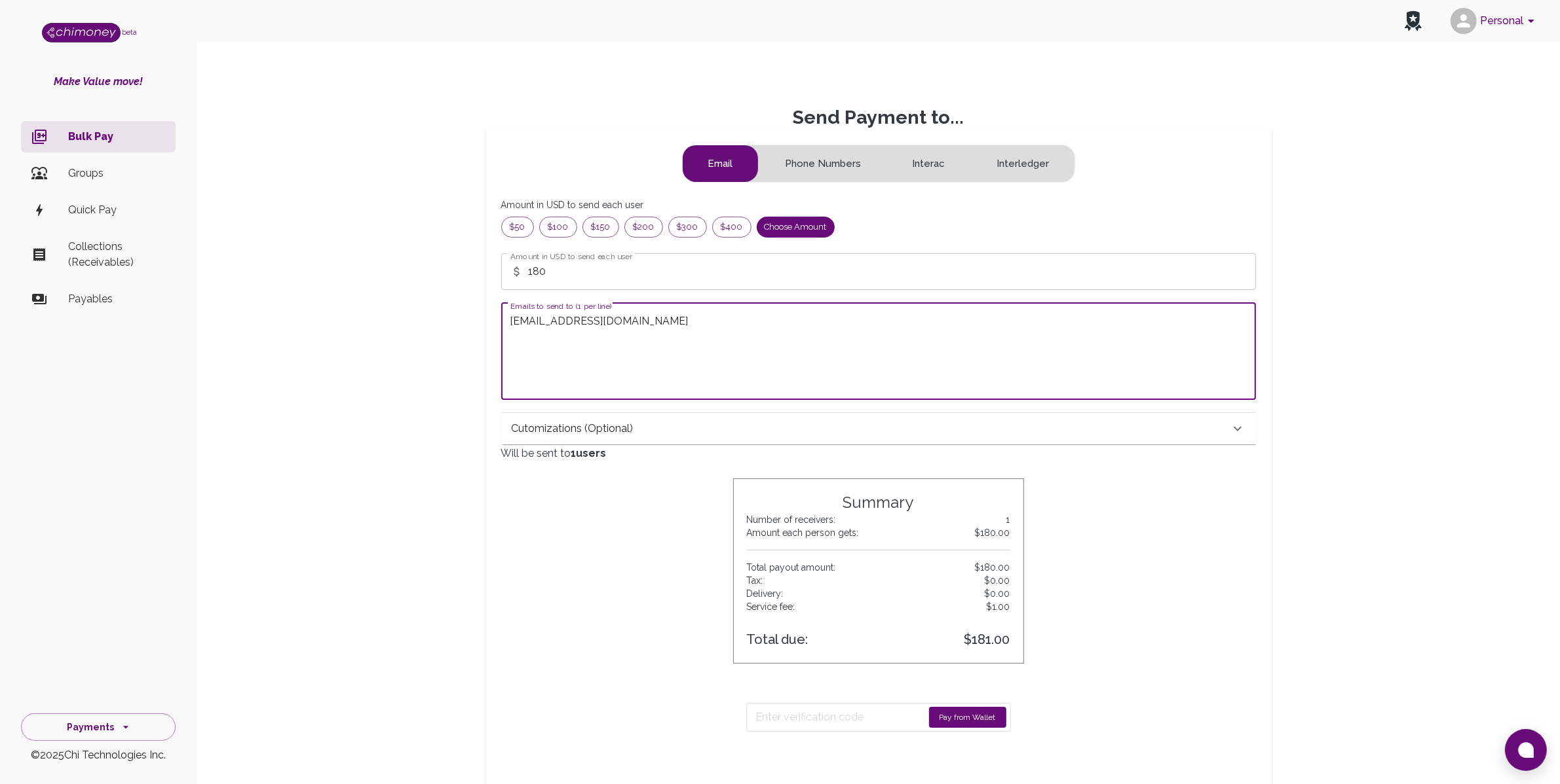
type textarea "[EMAIL_ADDRESS][DOMAIN_NAME]"
click at [986, 717] on button "Pay from Wallet" at bounding box center [968, 718] width 78 height 21
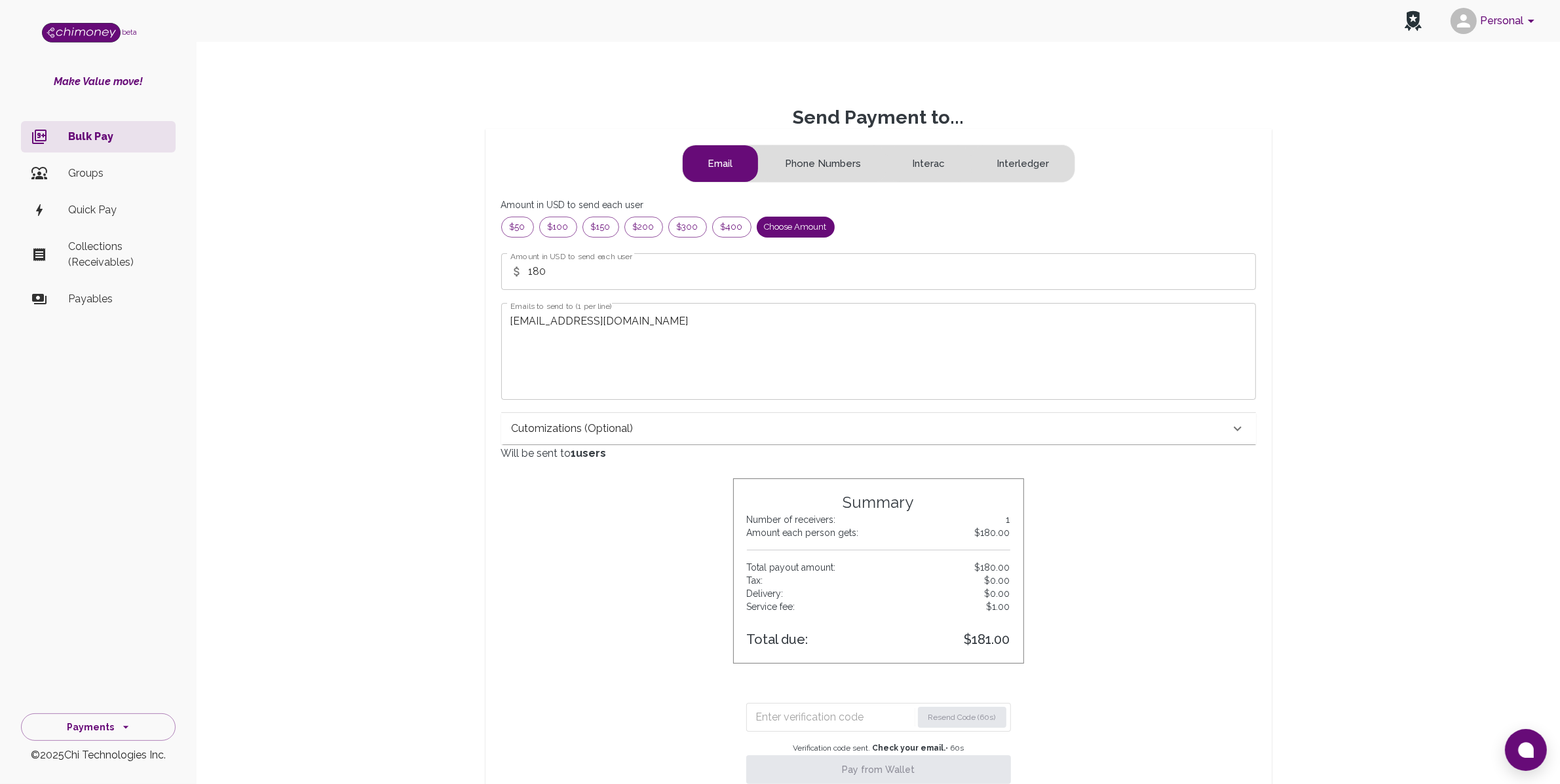
click at [844, 724] on input "Enter verification code" at bounding box center [834, 718] width 156 height 21
type input "0069"
click at [906, 784] on button "Pay from Wallet" at bounding box center [879, 770] width 265 height 29
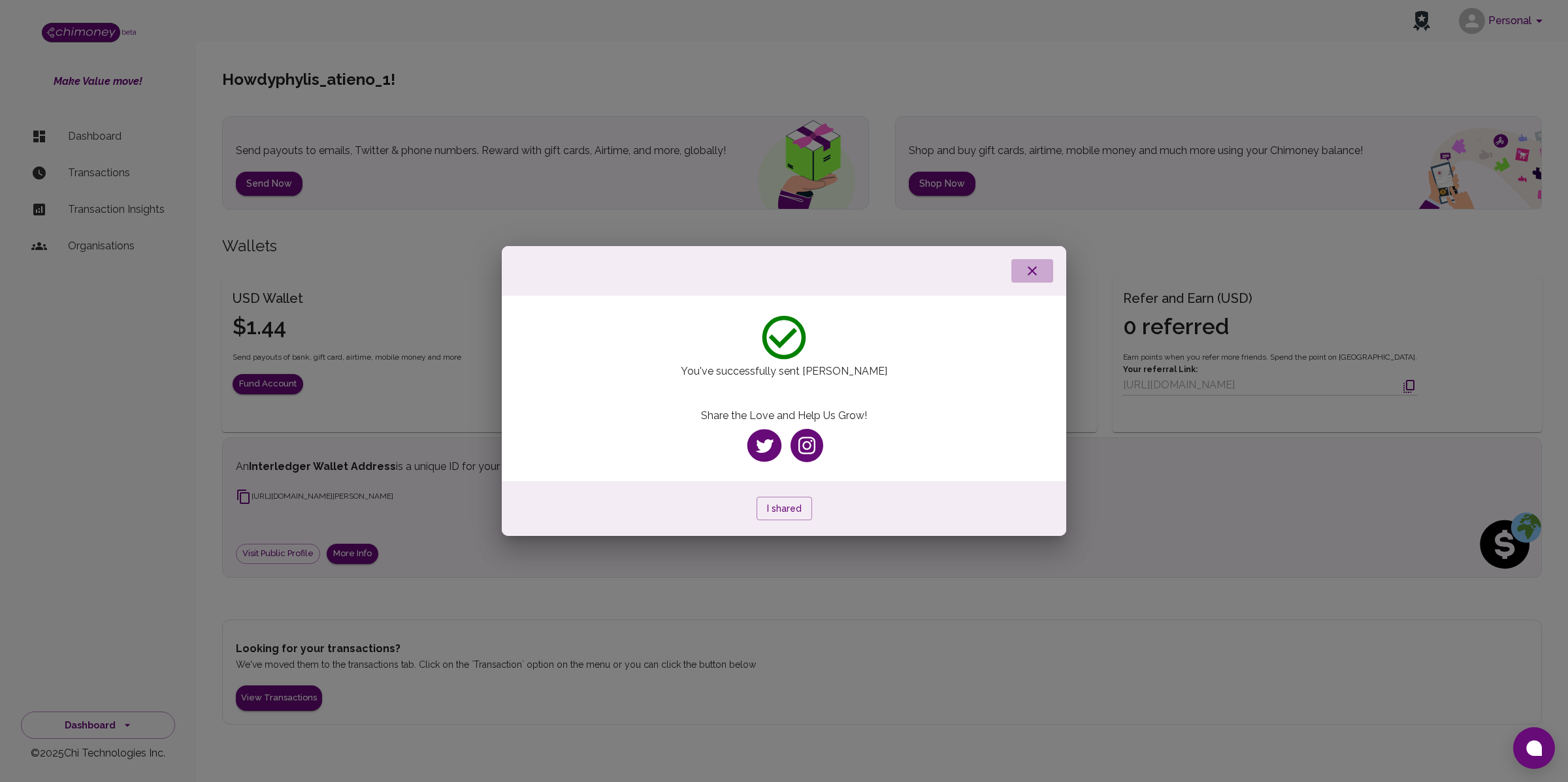
click at [1031, 275] on icon "button" at bounding box center [1032, 271] width 16 height 16
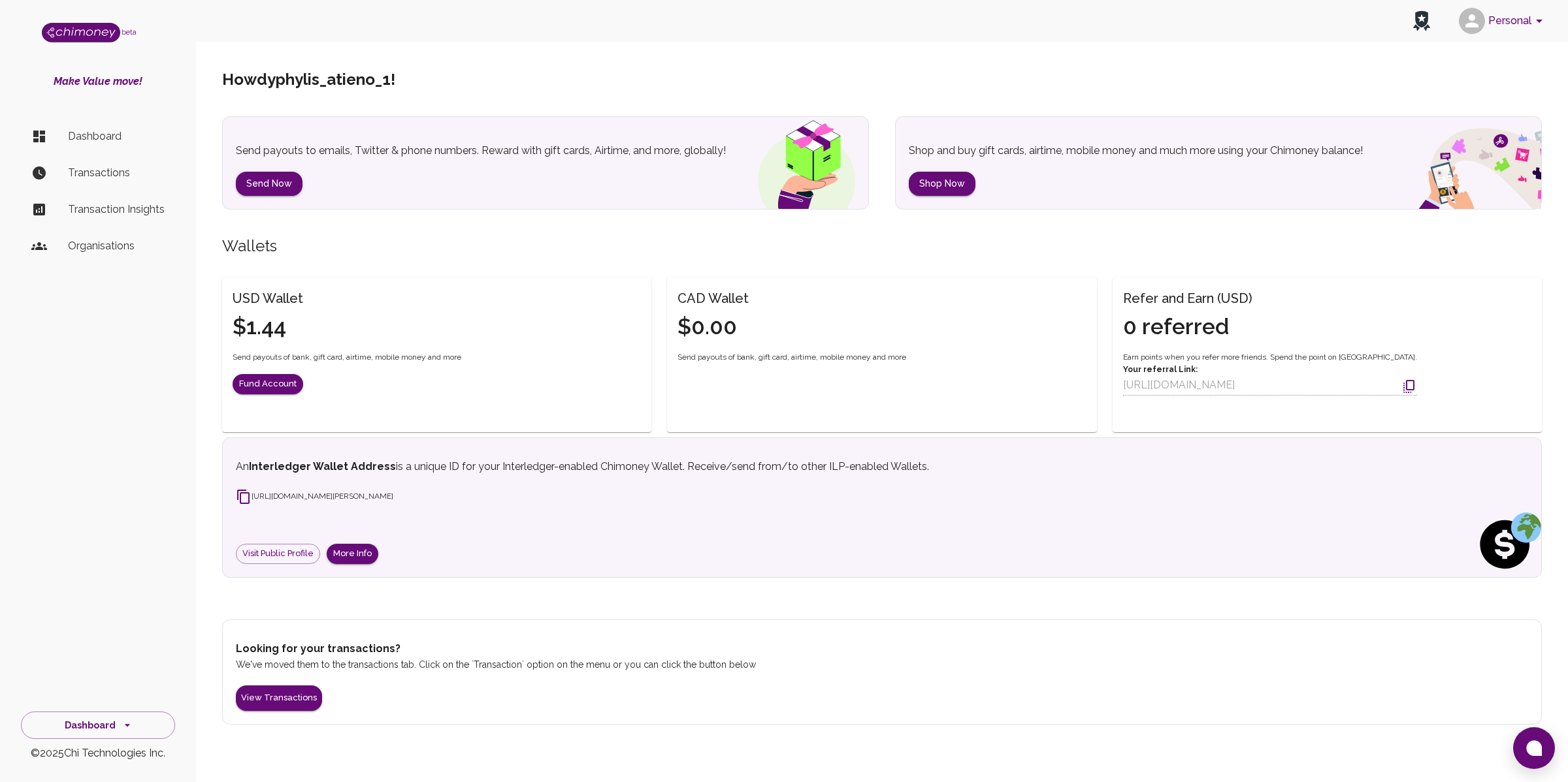
click at [105, 178] on p "Transactions" at bounding box center [116, 173] width 97 height 16
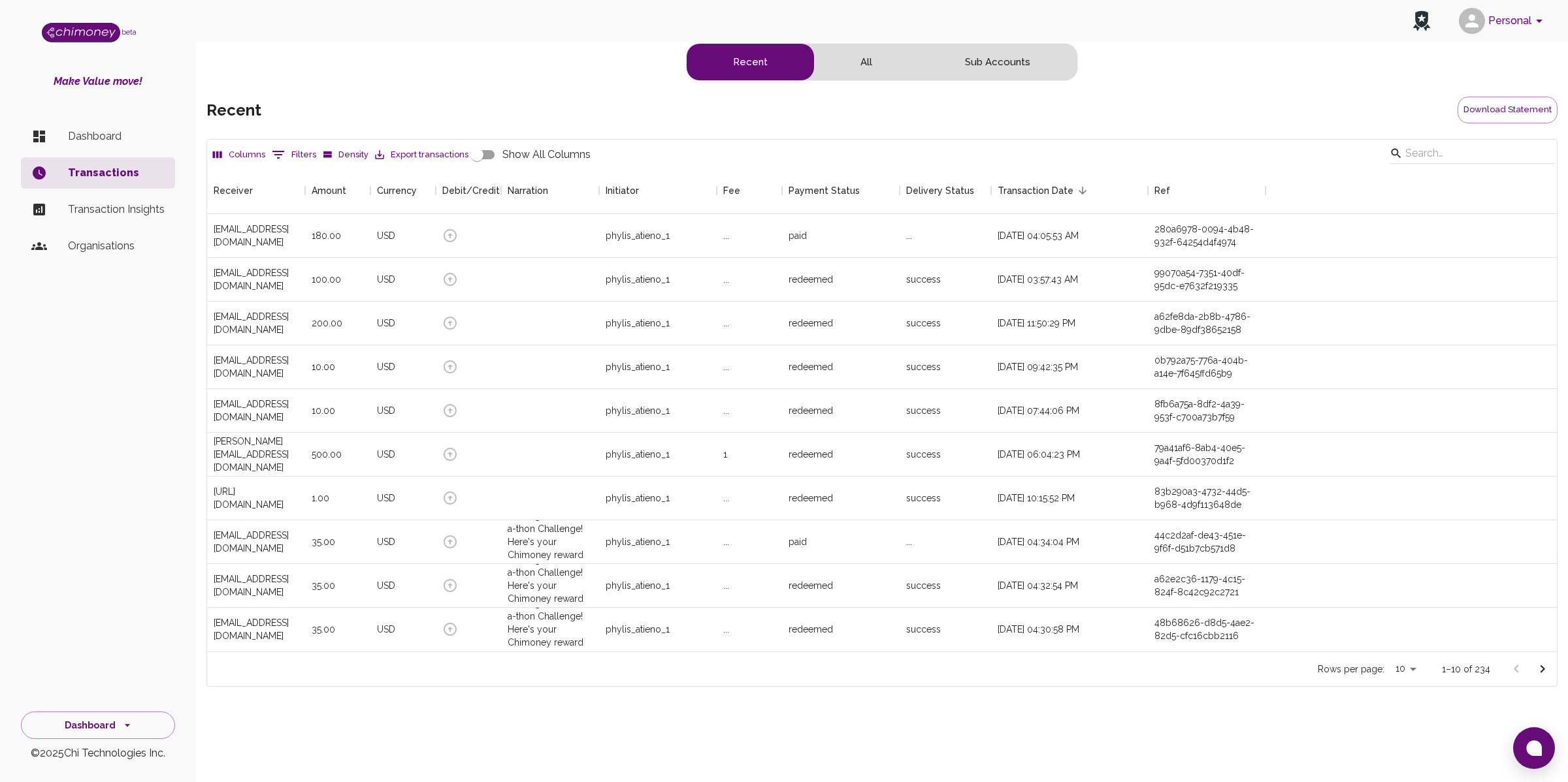
scroll to position [471, 1337]
click at [1128, 226] on div "[DATE] 04:05:53 AM" at bounding box center [1069, 237] width 157 height 44
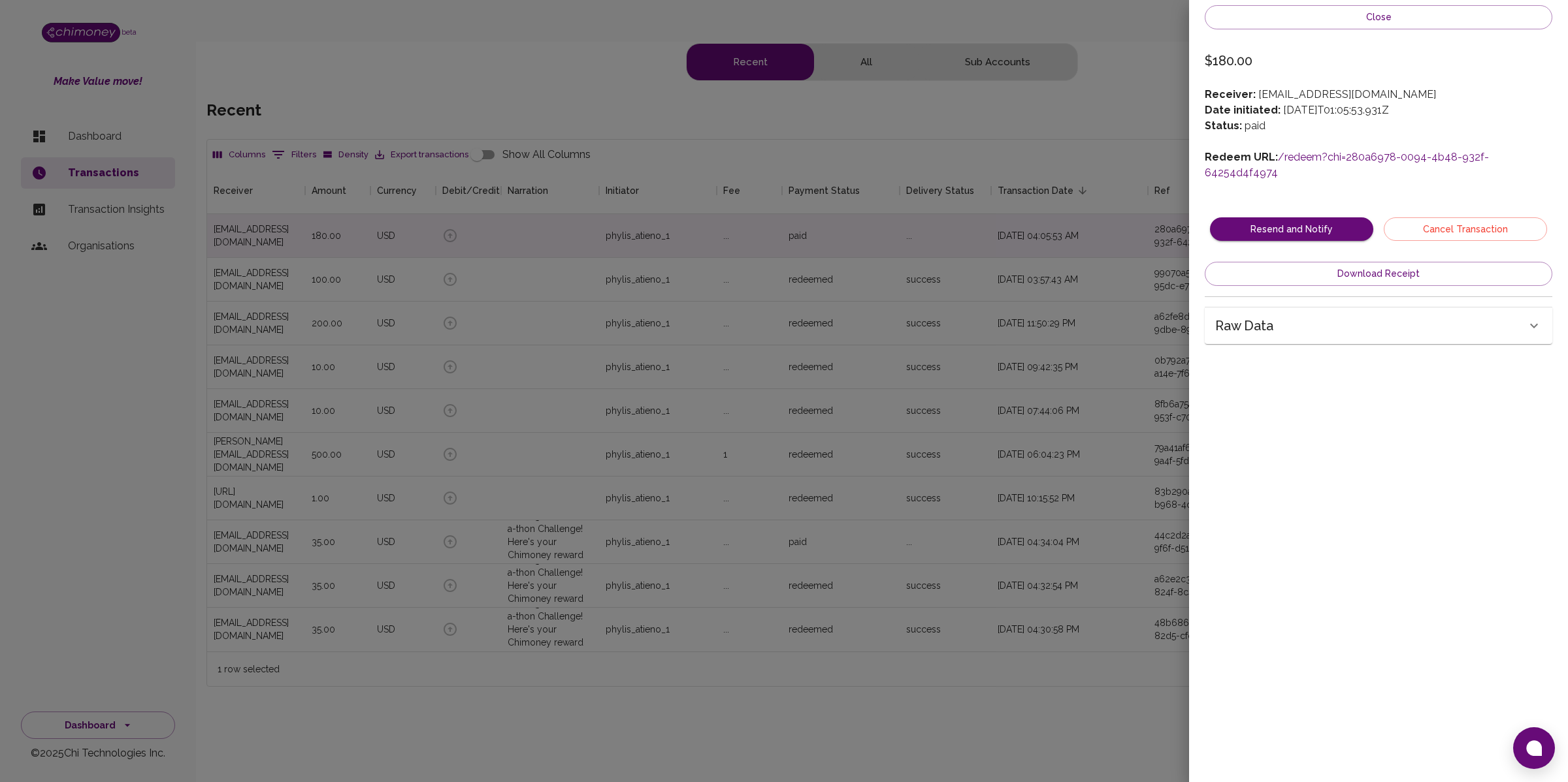
click at [1348, 158] on link "/redeem?chi=280a6978-0094-4b48-932f-64254d4f4974" at bounding box center [1346, 165] width 284 height 28
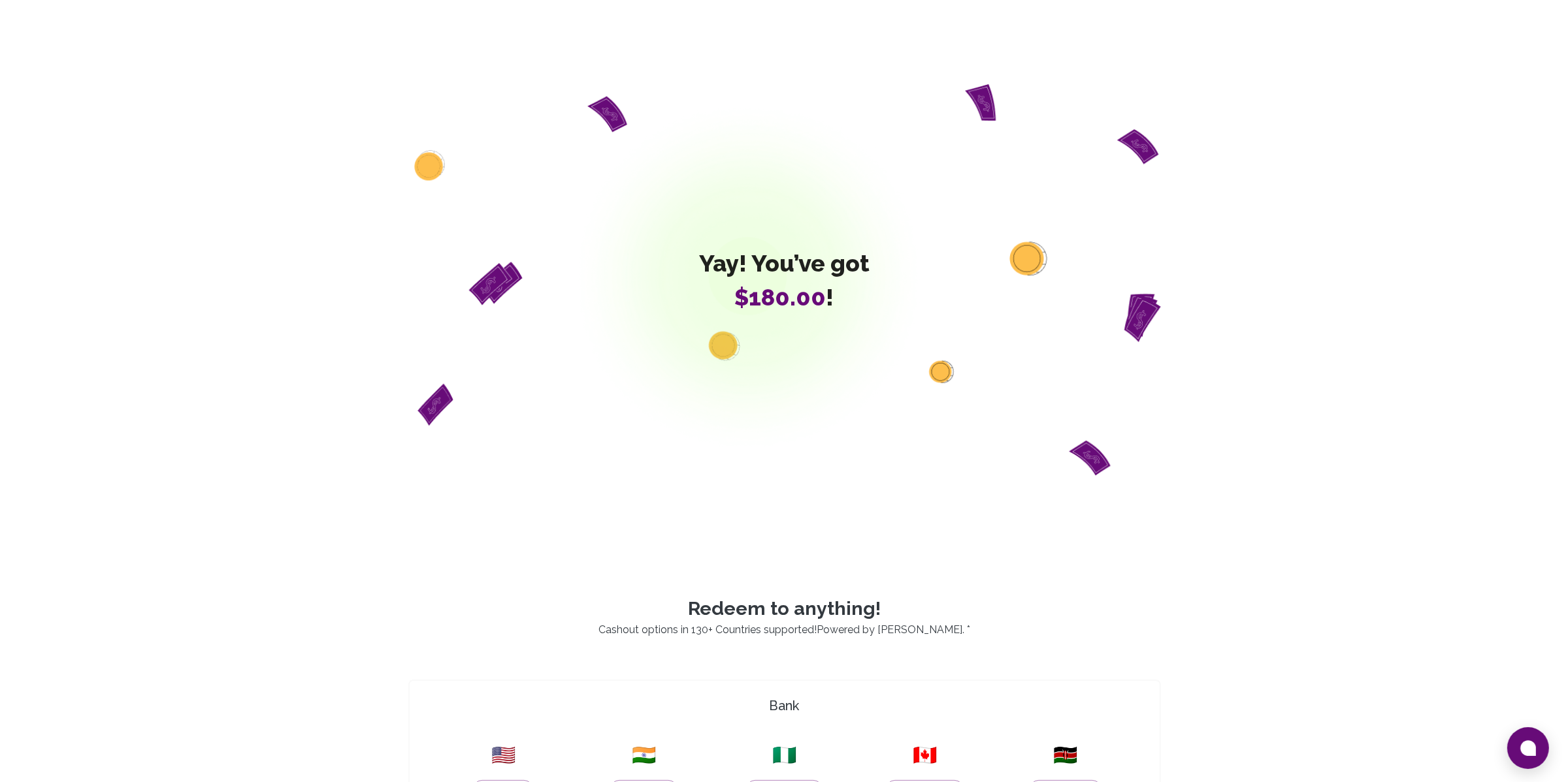
scroll to position [684, 0]
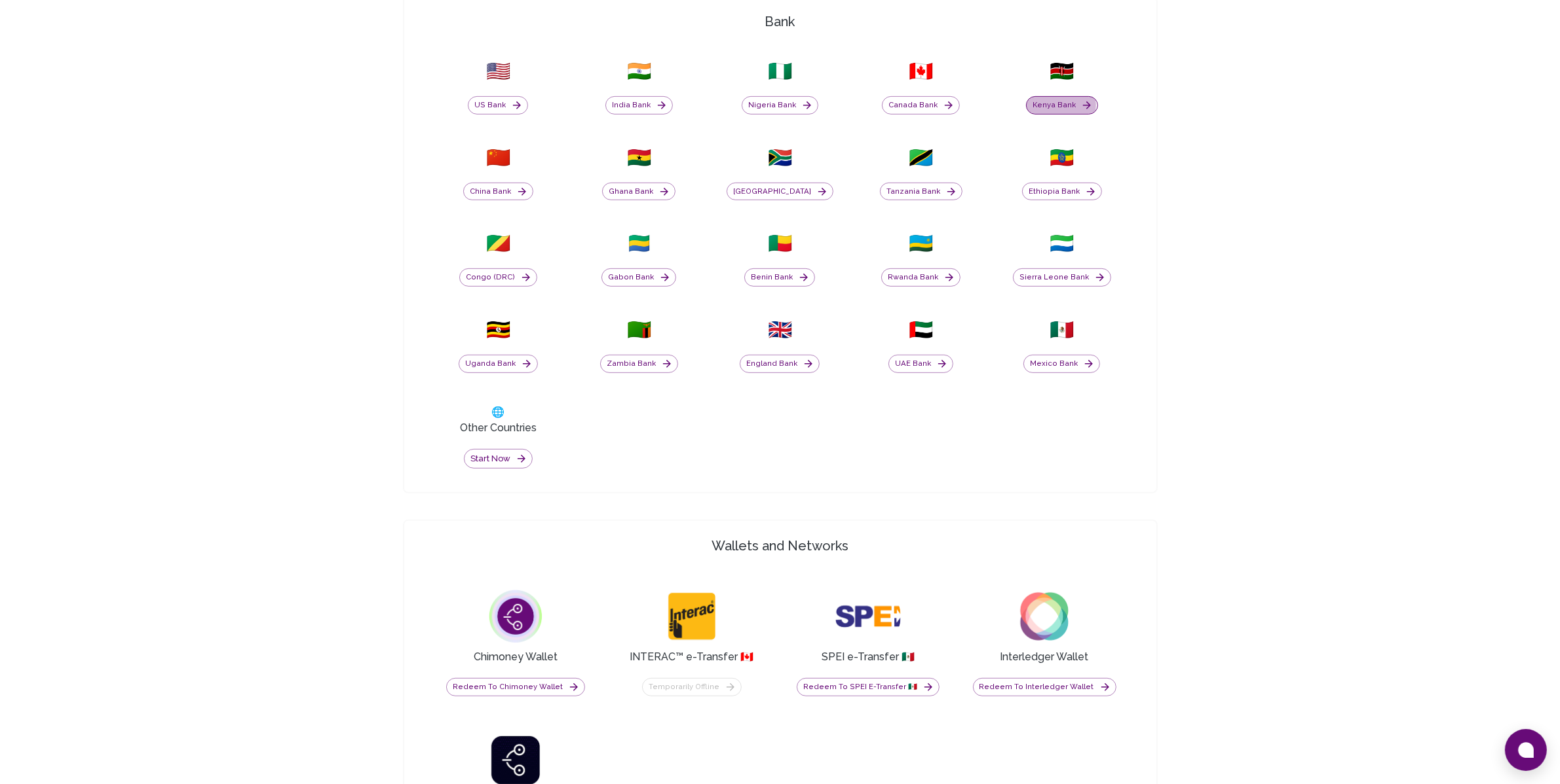
click at [1060, 104] on button "Kenya Bank" at bounding box center [1062, 105] width 72 height 19
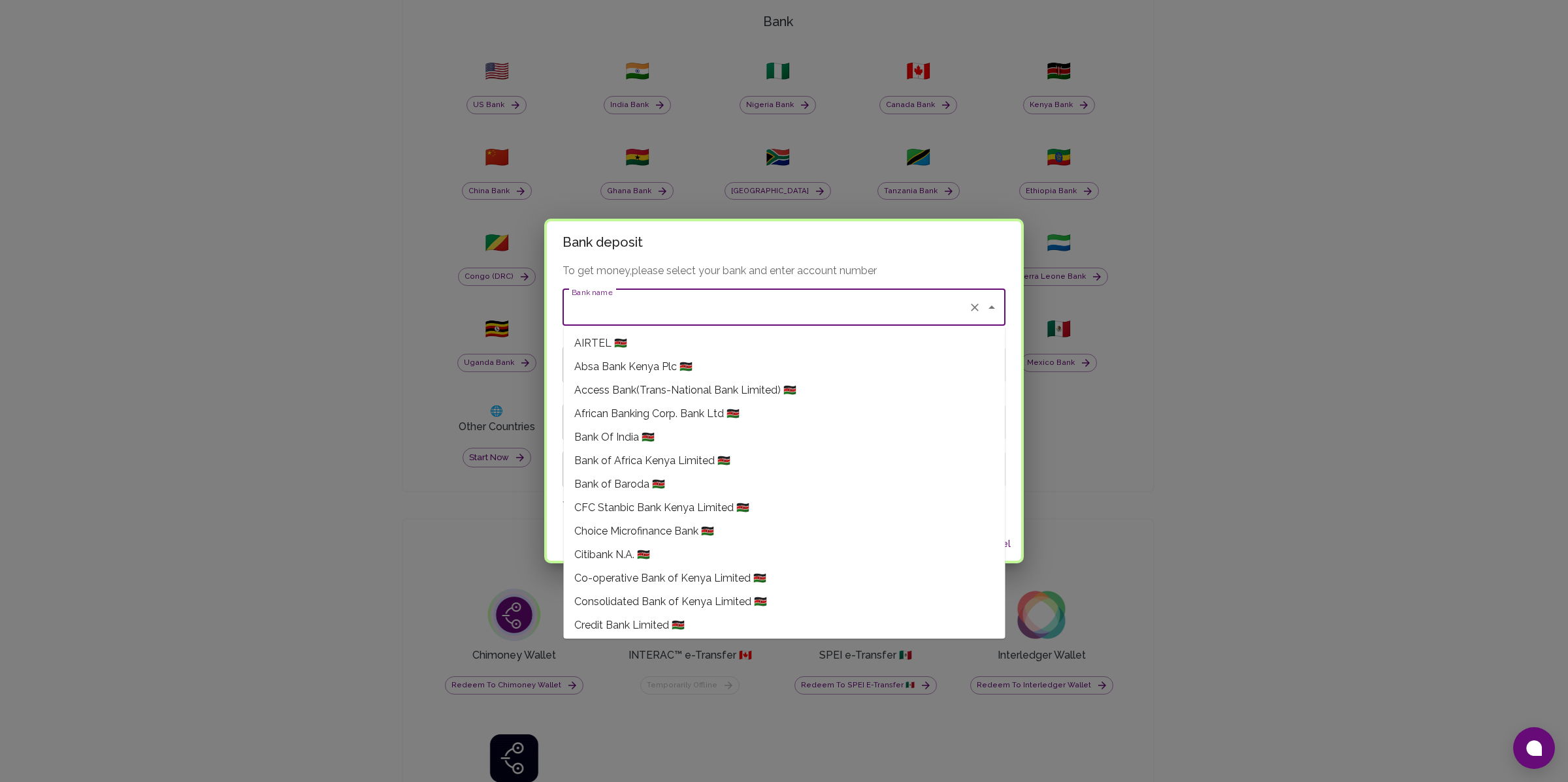
click at [734, 314] on input "Bank name" at bounding box center [766, 308] width 394 height 25
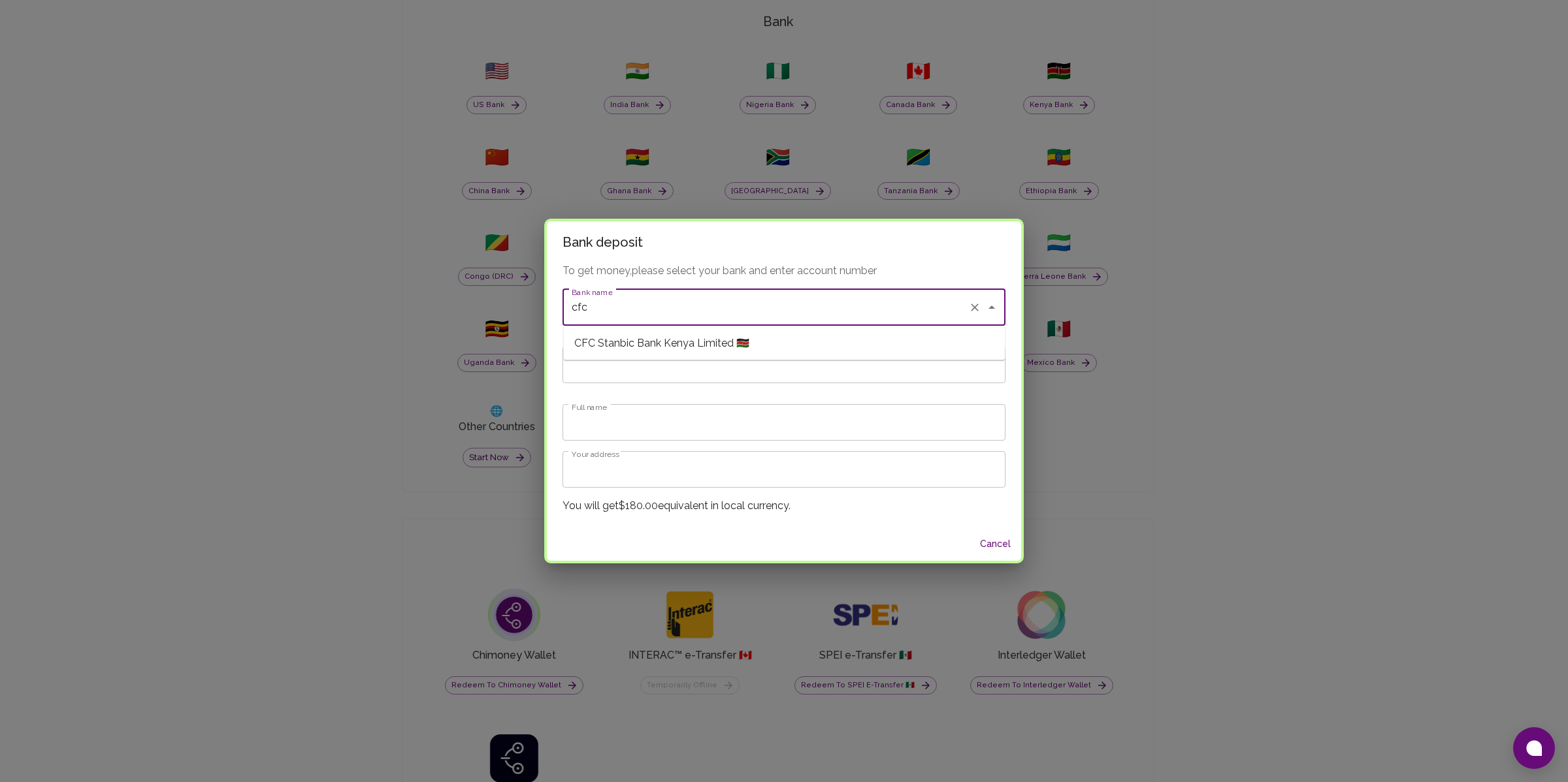
click at [704, 344] on span "CFC Stanbic Bank Kenya Limited 🇰🇪" at bounding box center [662, 344] width 175 height 16
type input "CFC Stanbic Bank Kenya Limited"
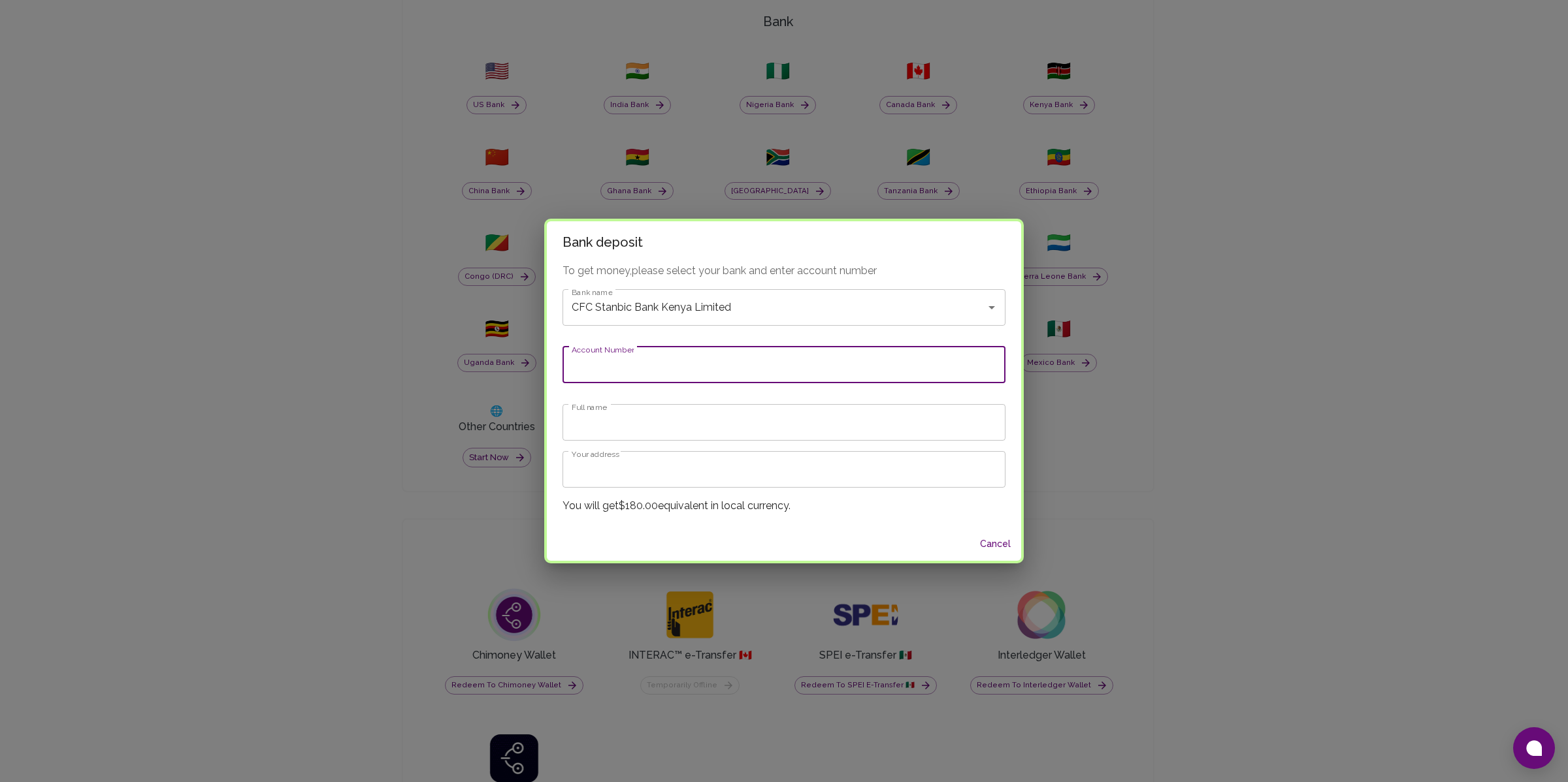
click at [659, 363] on input "Account Number" at bounding box center [783, 365] width 443 height 37
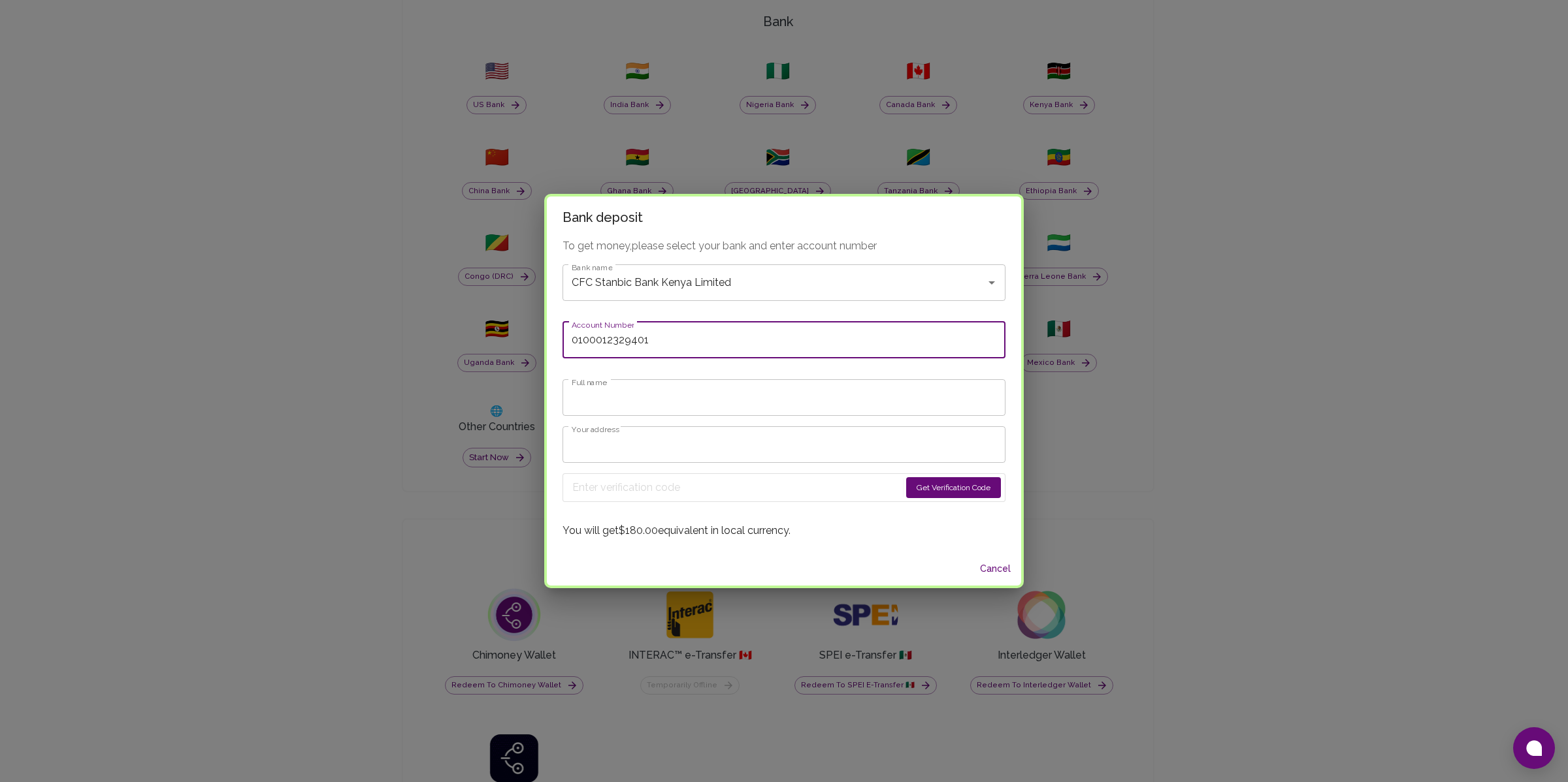
type input "0100012329401"
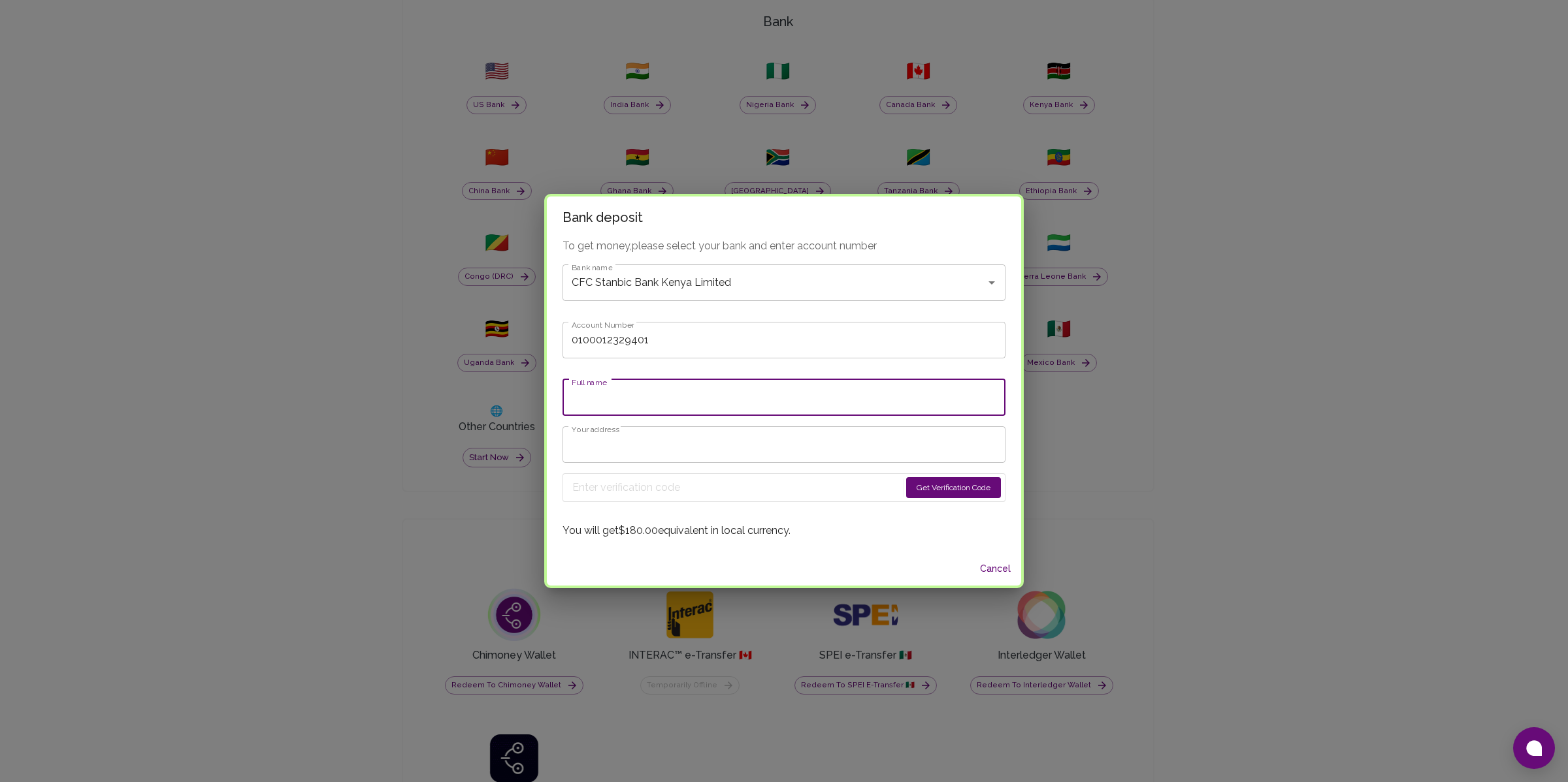
click at [653, 407] on input "Full name" at bounding box center [783, 398] width 443 height 37
type input "Phylis Atieno"
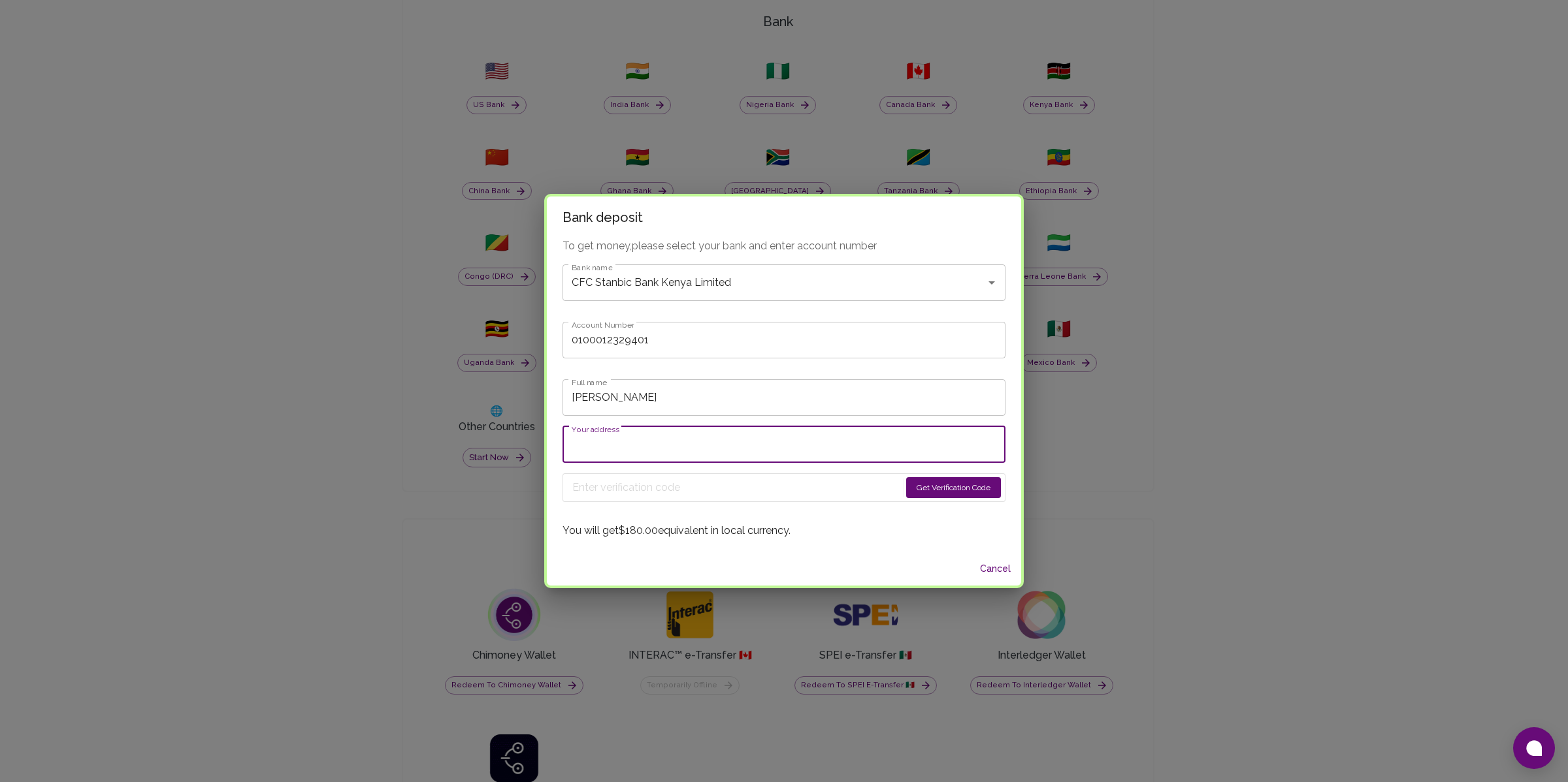
click at [658, 437] on input "Your address" at bounding box center [783, 445] width 443 height 37
type input "Nairobi"
click at [936, 496] on button "Get Verification Code" at bounding box center [954, 488] width 95 height 21
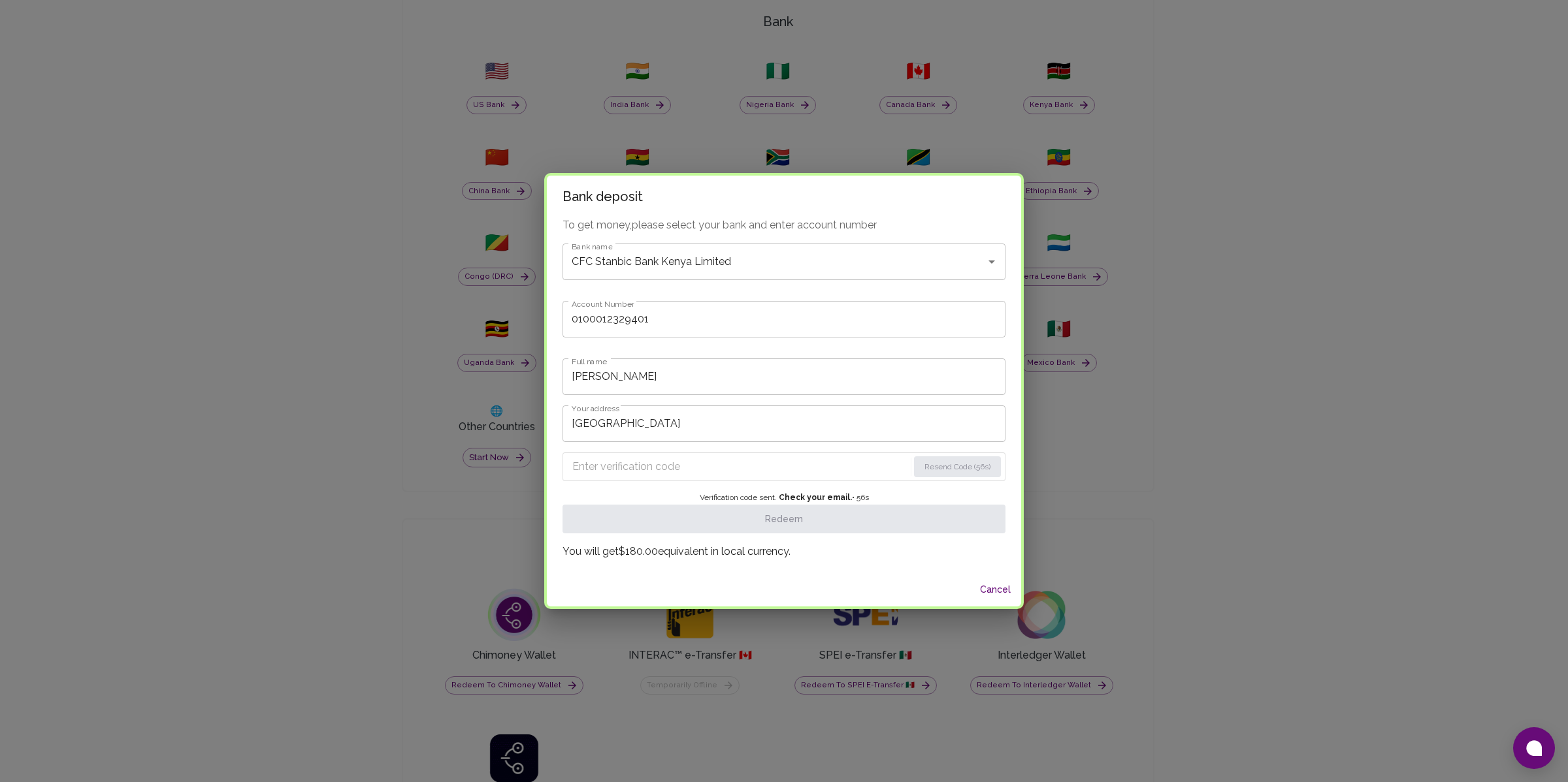
click at [859, 463] on input "Enter verification code" at bounding box center [740, 467] width 336 height 21
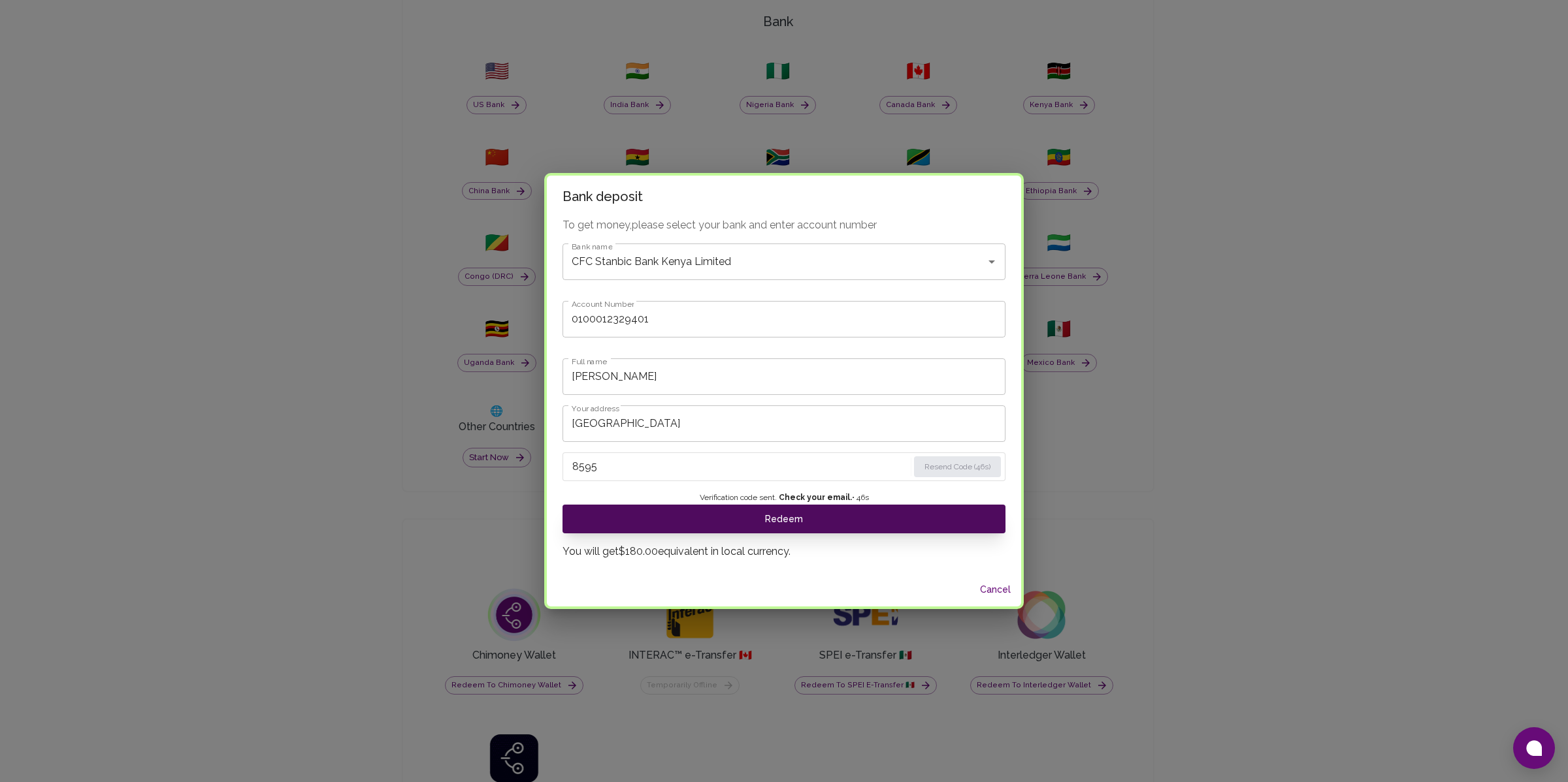
type input "8595"
click at [793, 519] on button "Redeem" at bounding box center [783, 519] width 443 height 29
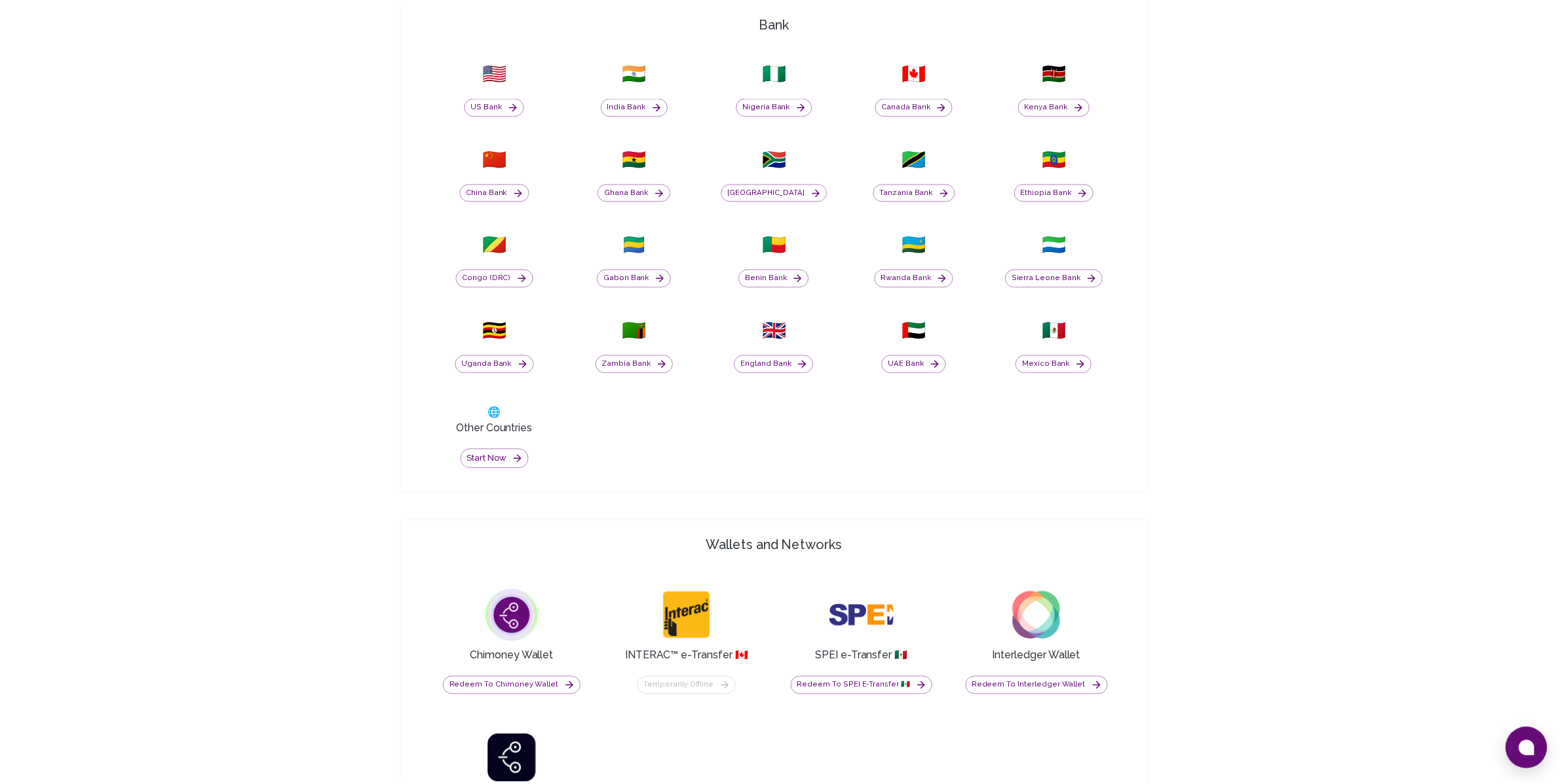
scroll to position [0, 0]
